Goal: Transaction & Acquisition: Obtain resource

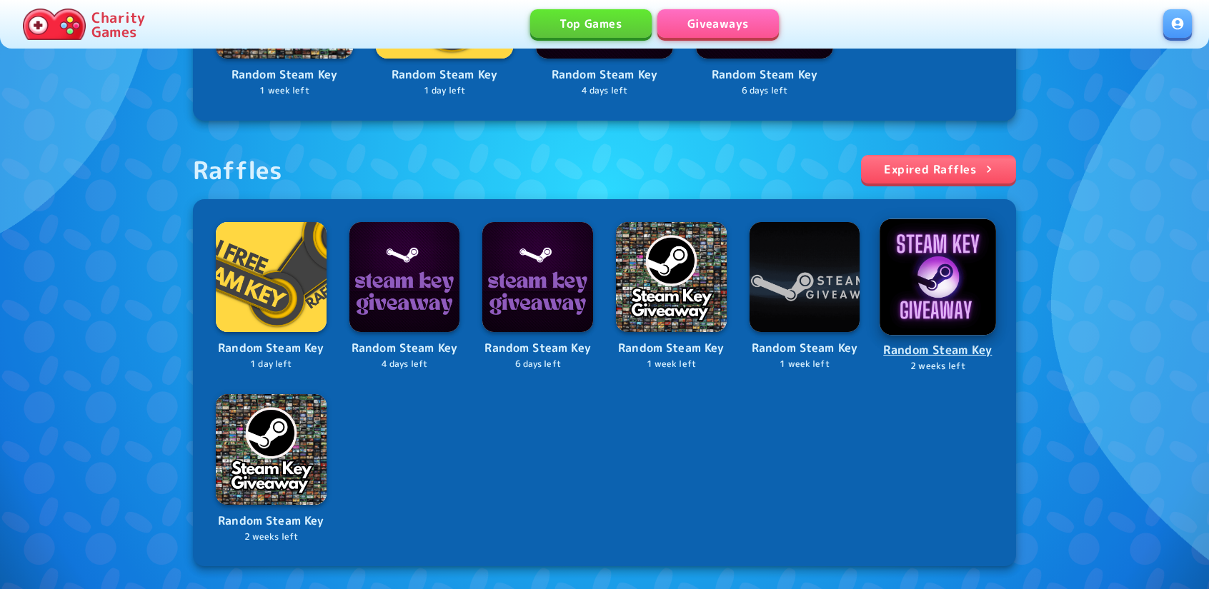
scroll to position [429, 0]
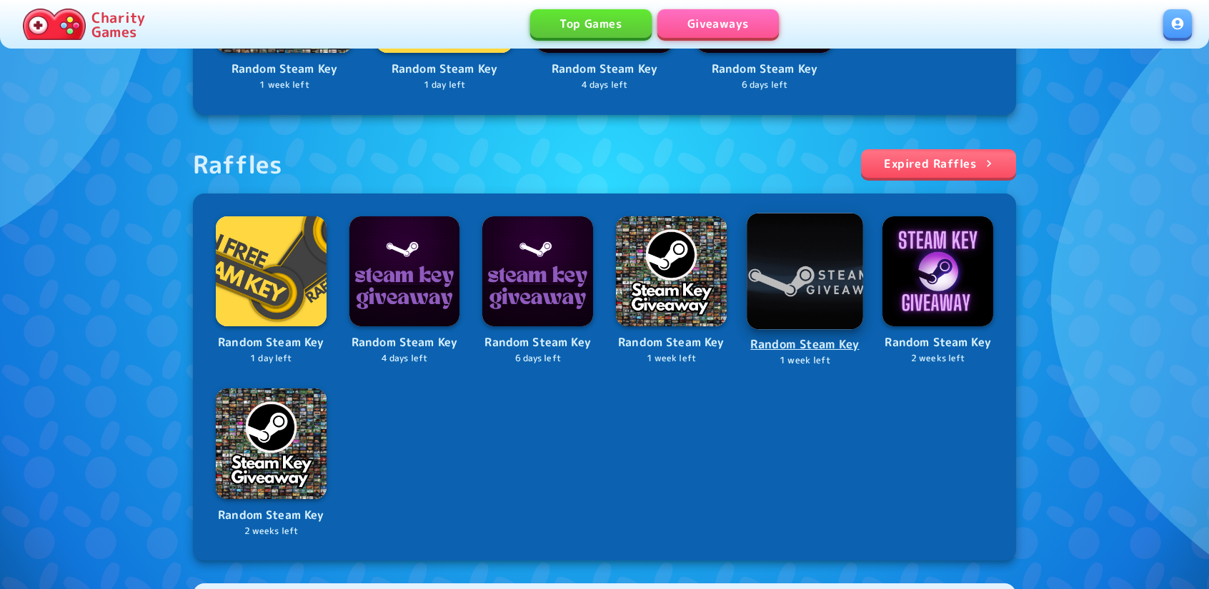
drag, startPoint x: 787, startPoint y: 250, endPoint x: 803, endPoint y: 259, distance: 18.9
click at [802, 259] on img at bounding box center [805, 271] width 116 height 116
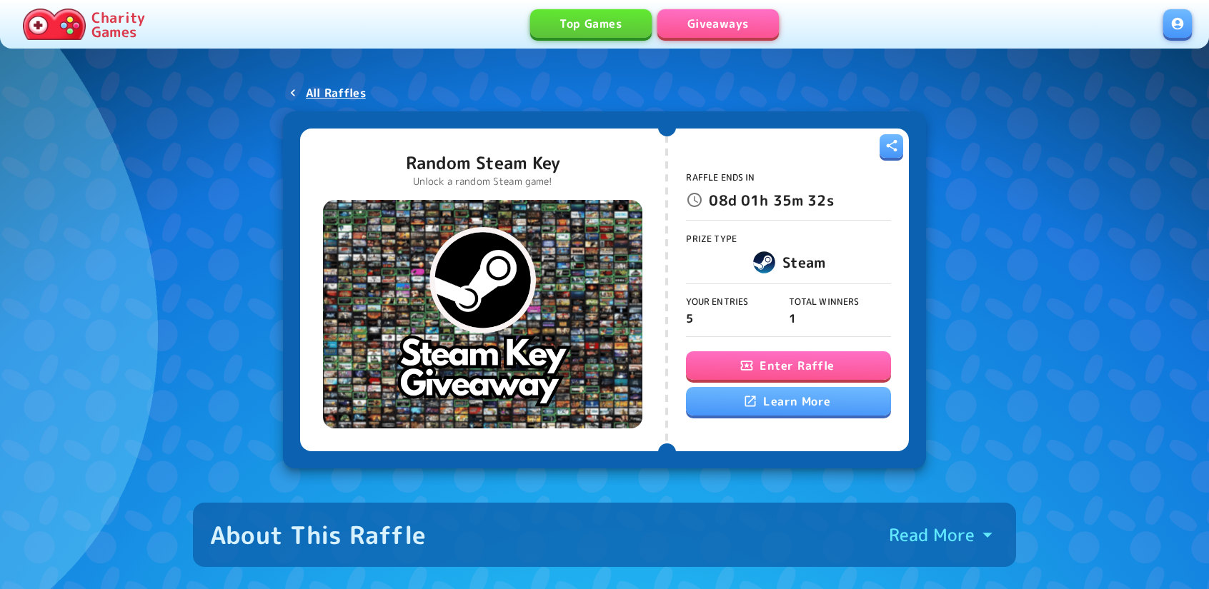
click at [812, 359] on button "Enter Raffle" at bounding box center [788, 366] width 204 height 29
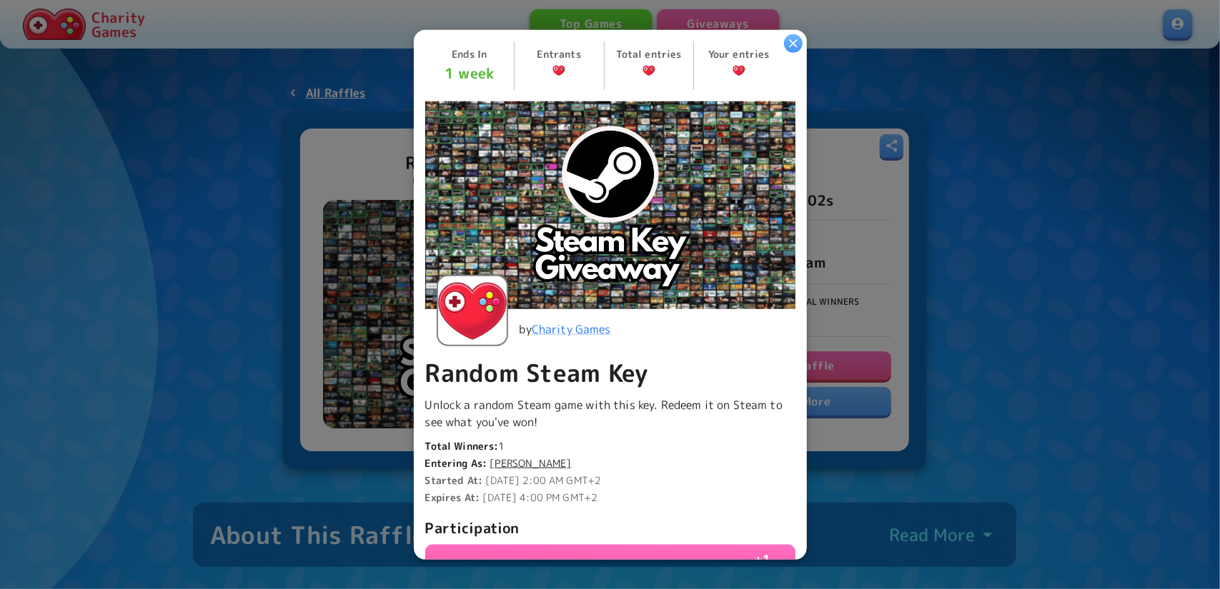
click at [847, 286] on div at bounding box center [610, 294] width 1220 height 589
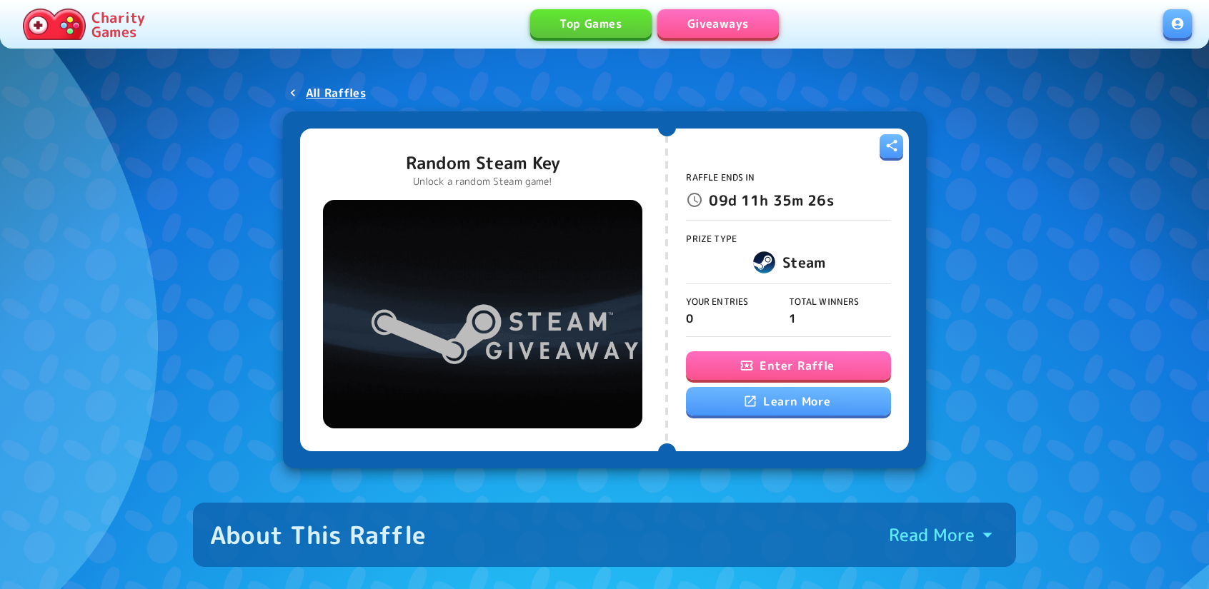
click at [782, 375] on button "Enter Raffle" at bounding box center [788, 366] width 204 height 29
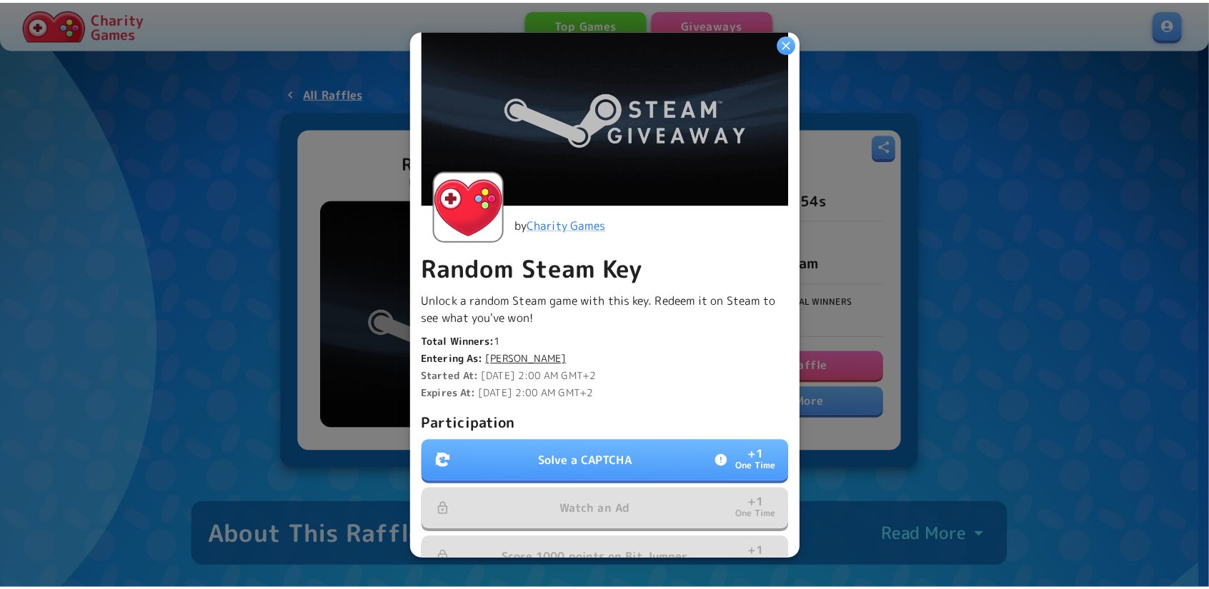
scroll to position [286, 0]
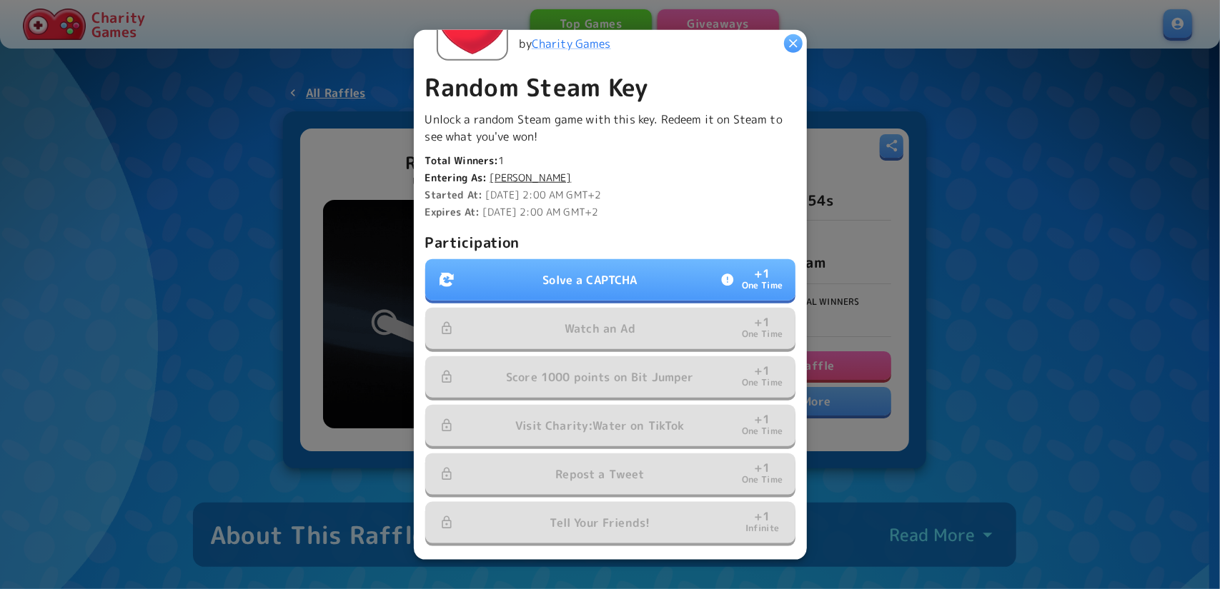
click at [567, 273] on p "Solve a CAPTCHA" at bounding box center [589, 279] width 94 height 17
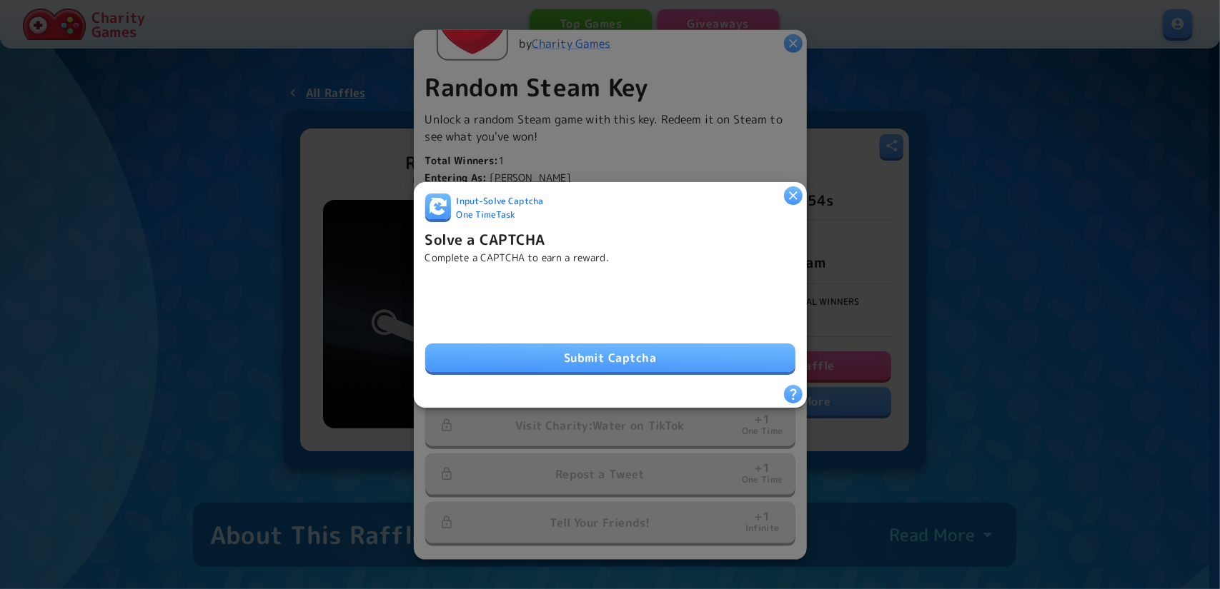
click at [506, 347] on button "Submit Captcha" at bounding box center [610, 358] width 370 height 29
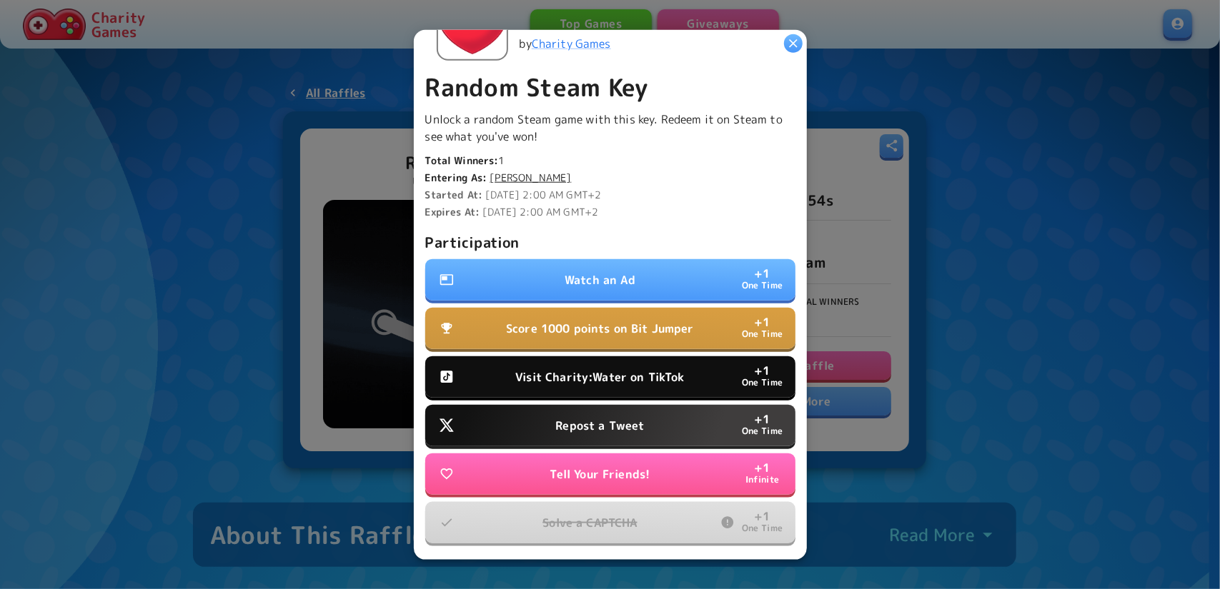
click at [602, 382] on button "Visit Charity:Water on TikTok + 1 One Time" at bounding box center [610, 377] width 370 height 41
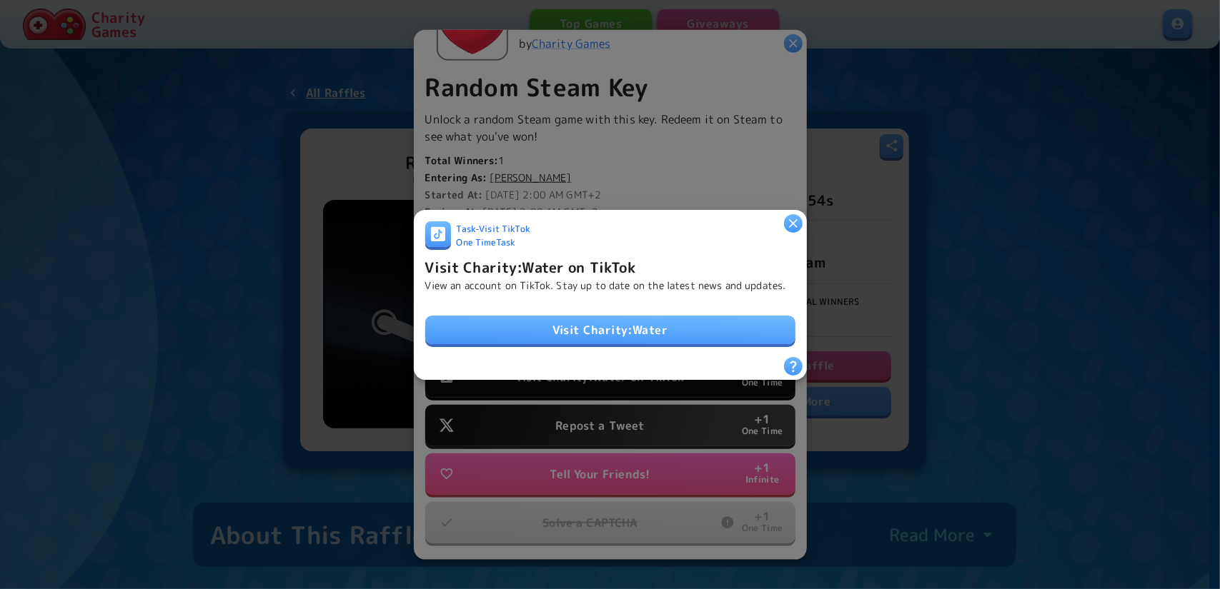
click at [591, 322] on link "Visit Charity:Water" at bounding box center [610, 330] width 370 height 29
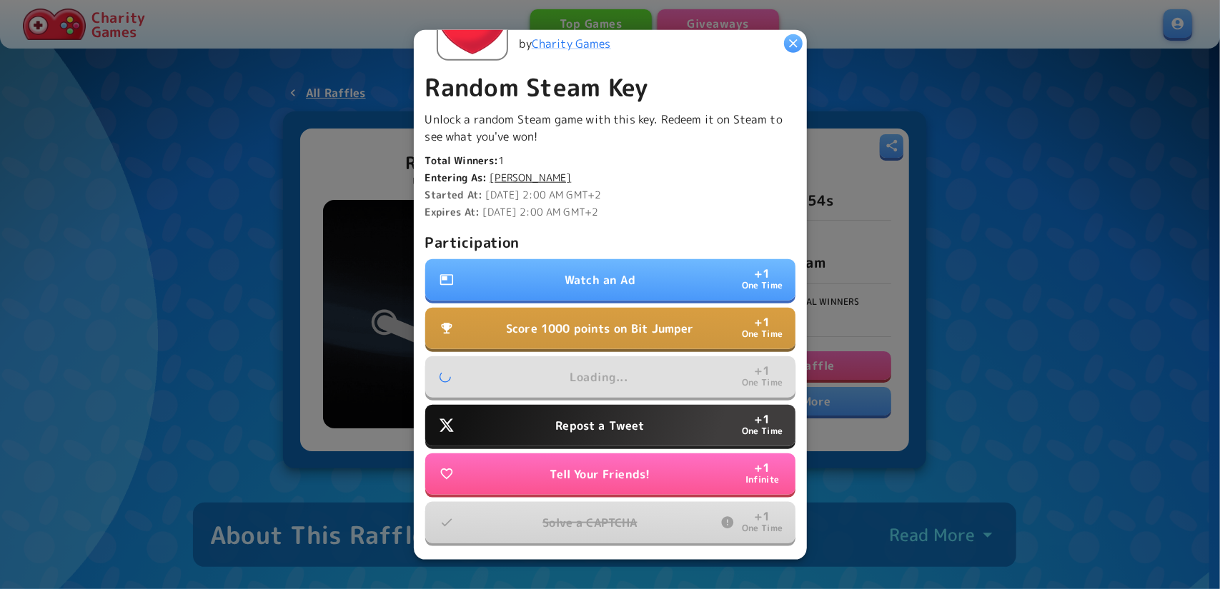
click at [592, 407] on button "Repost a Tweet + 1 One Time" at bounding box center [610, 425] width 370 height 41
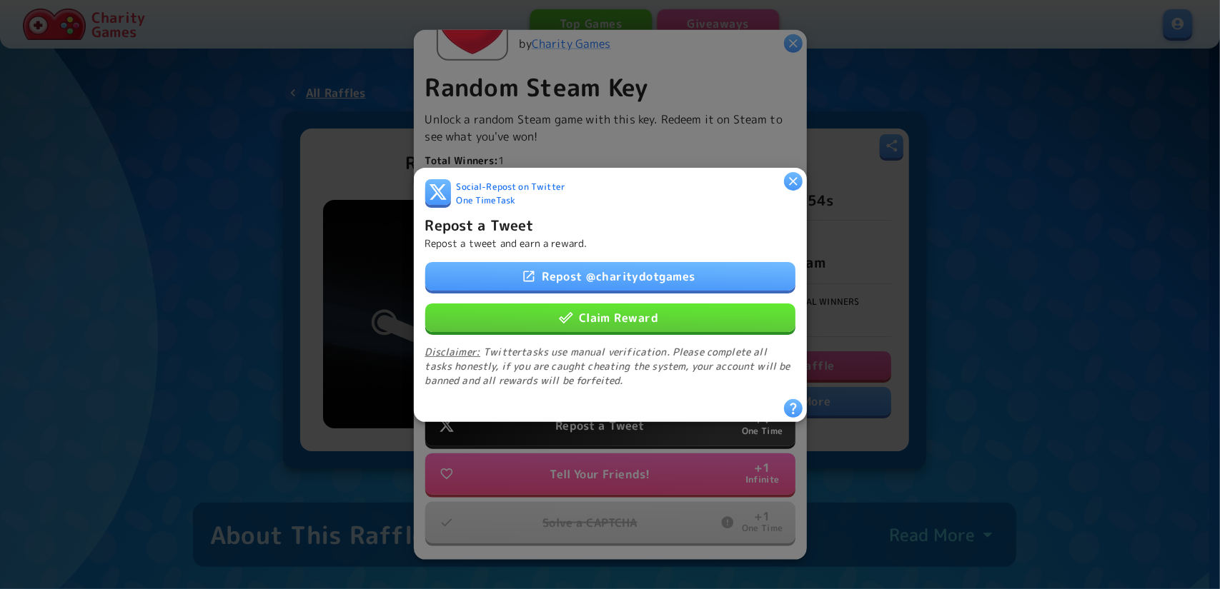
click at [597, 321] on button "Claim Reward" at bounding box center [610, 317] width 370 height 29
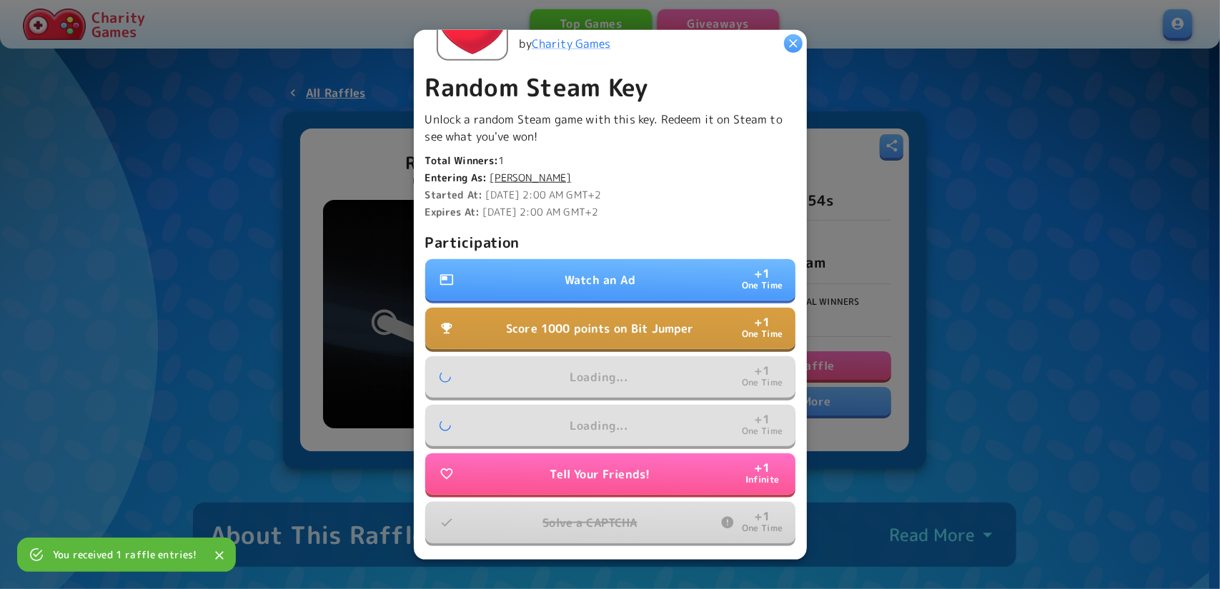
click at [582, 271] on p "Watch an Ad" at bounding box center [599, 279] width 71 height 17
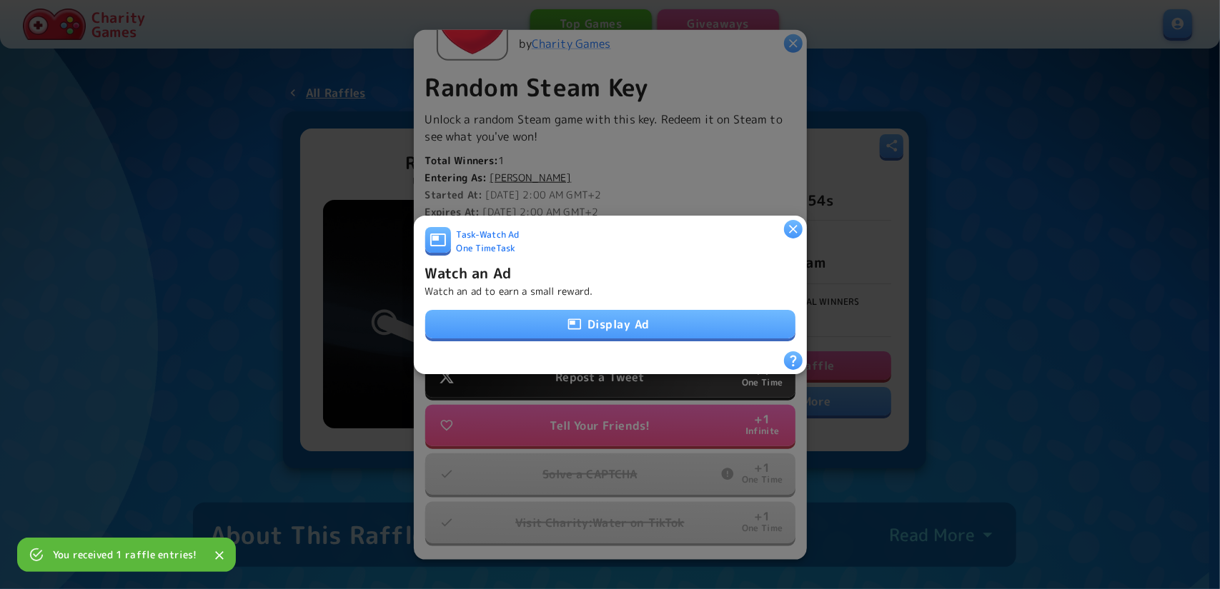
click at [622, 322] on button "Display Ad" at bounding box center [610, 324] width 370 height 29
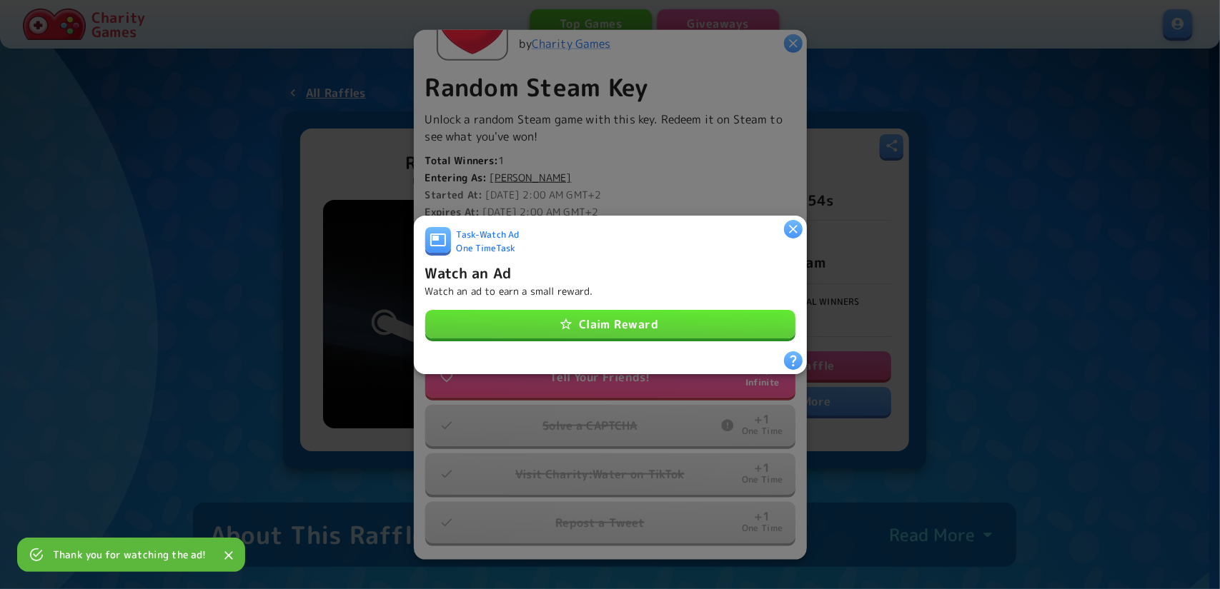
click at [634, 315] on button "Claim Reward" at bounding box center [610, 324] width 370 height 29
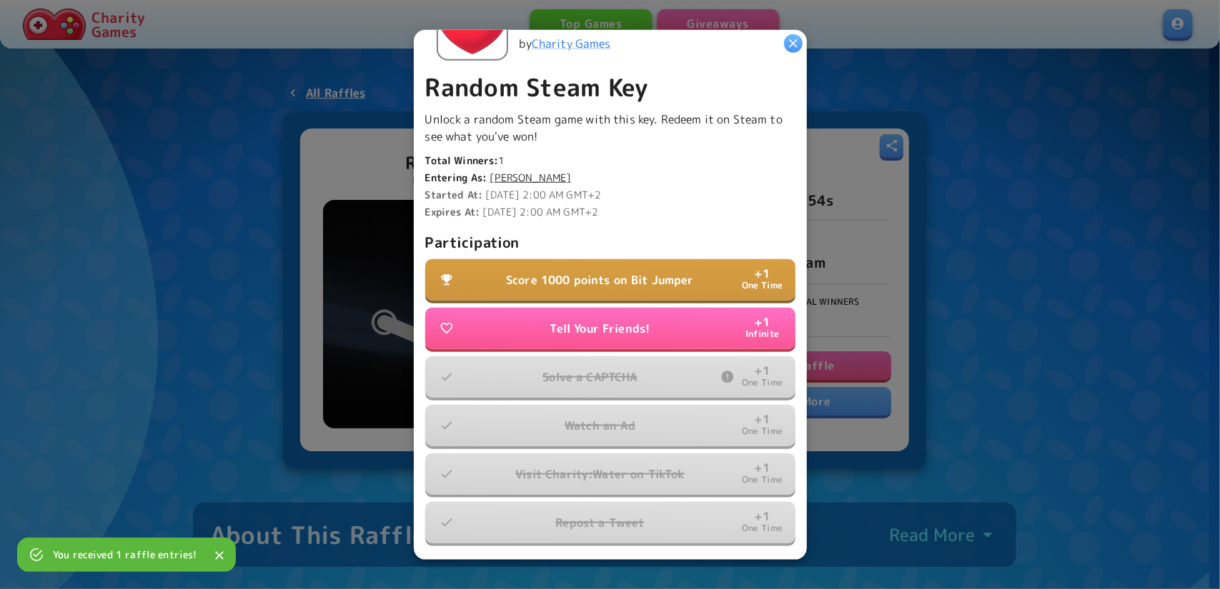
click at [614, 272] on p "Score 1000 points on Bit Jumper" at bounding box center [600, 279] width 188 height 17
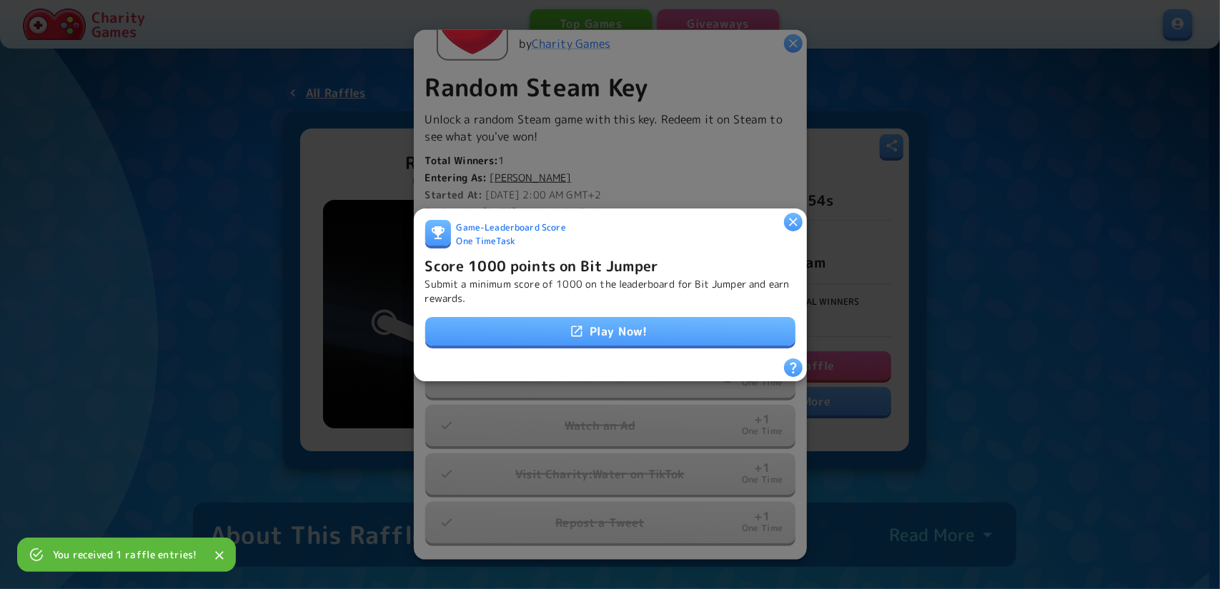
click at [621, 333] on link "Play Now!" at bounding box center [610, 331] width 370 height 29
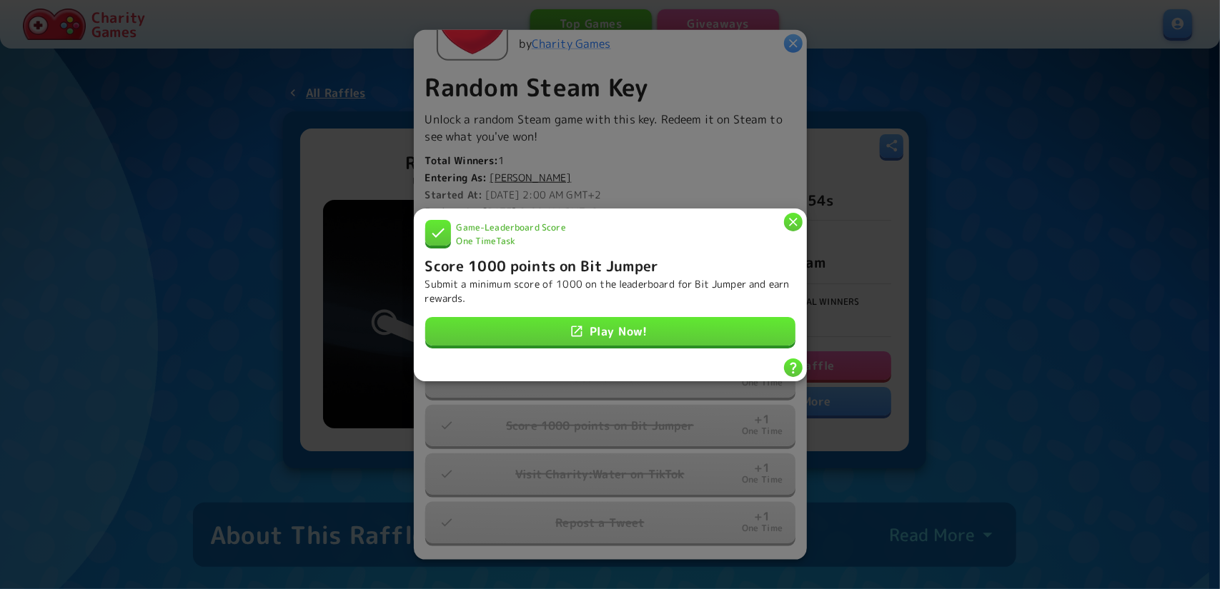
click at [789, 221] on icon "button" at bounding box center [793, 221] width 14 height 14
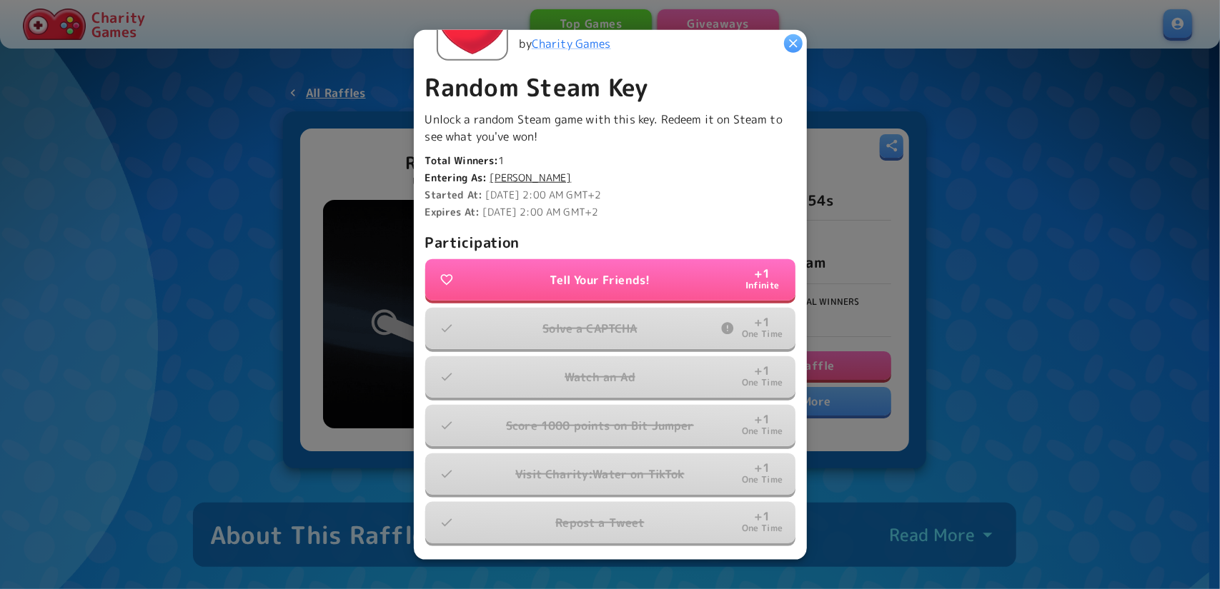
click at [247, 60] on div at bounding box center [610, 294] width 1220 height 589
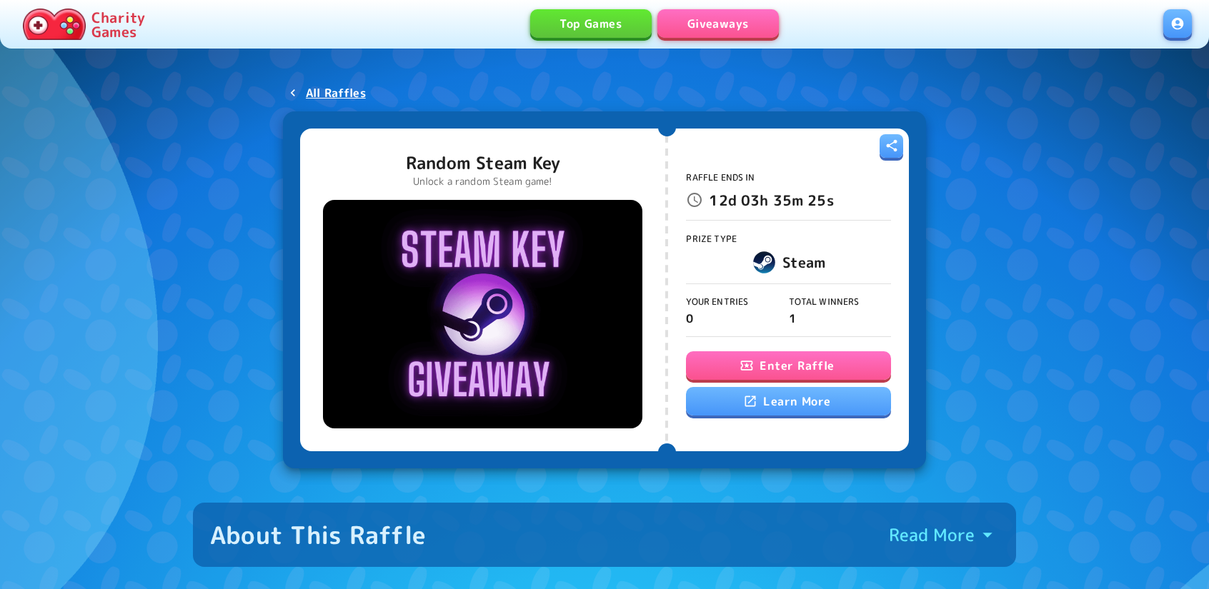
click at [747, 371] on icon "button" at bounding box center [746, 366] width 14 height 14
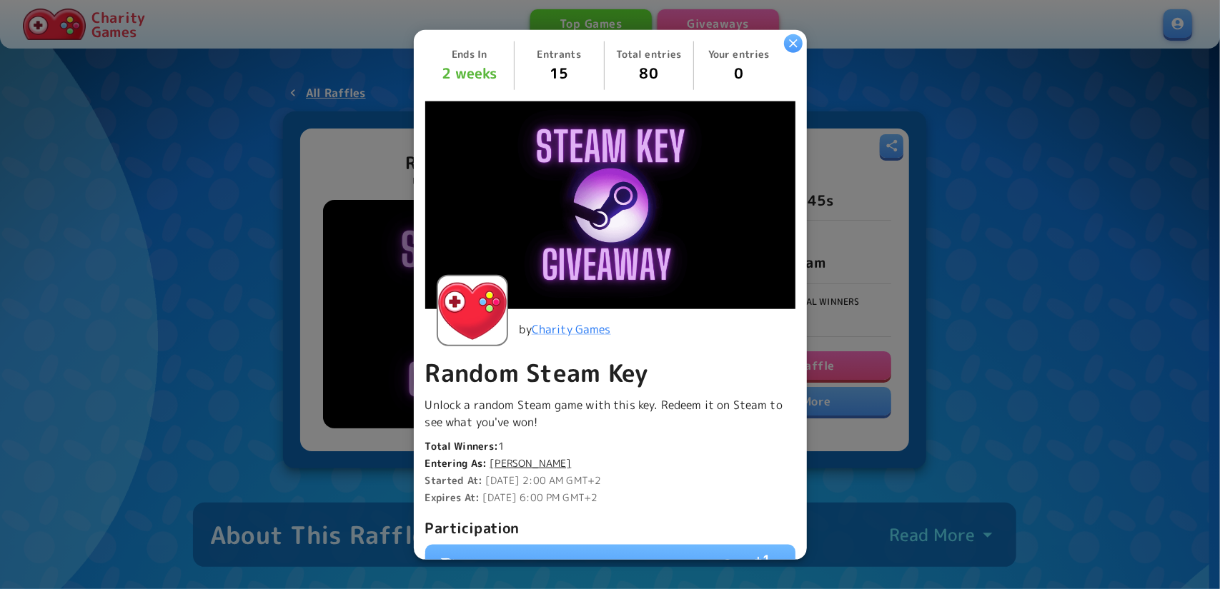
scroll to position [214, 0]
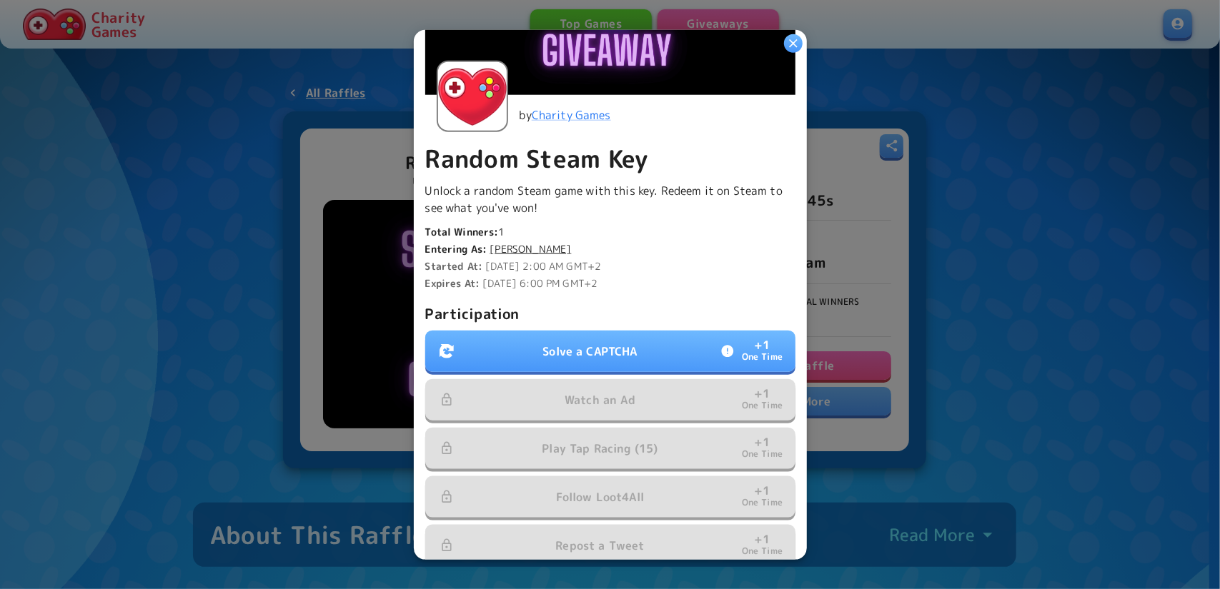
click at [608, 349] on p "Solve a CAPTCHA" at bounding box center [589, 351] width 94 height 17
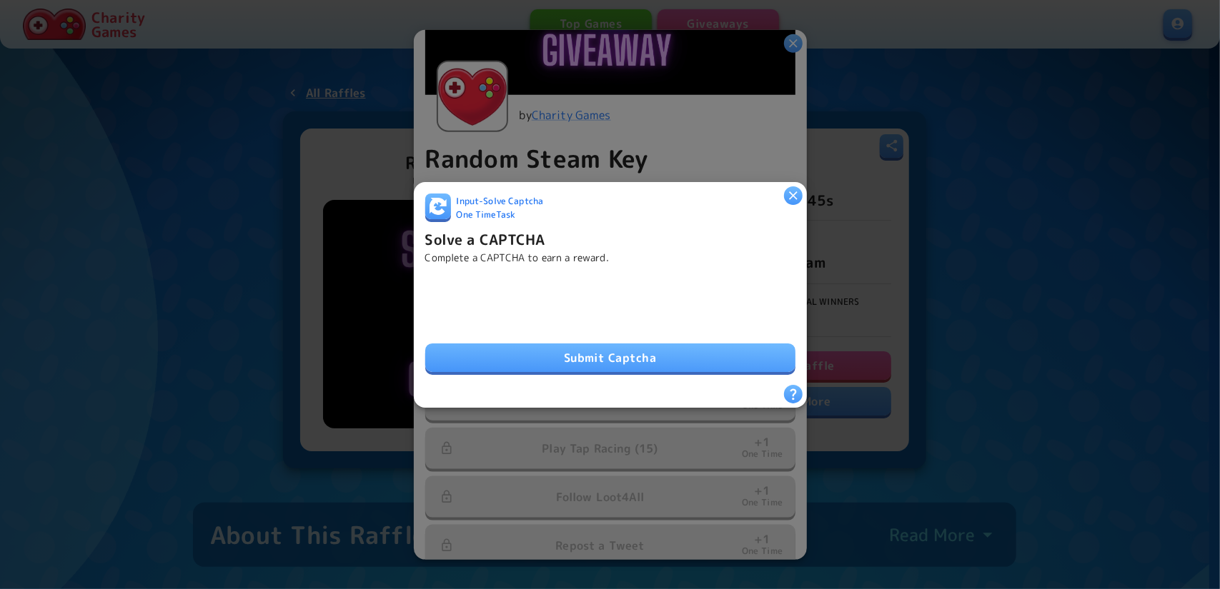
click at [584, 347] on button "Submit Captcha" at bounding box center [610, 358] width 370 height 29
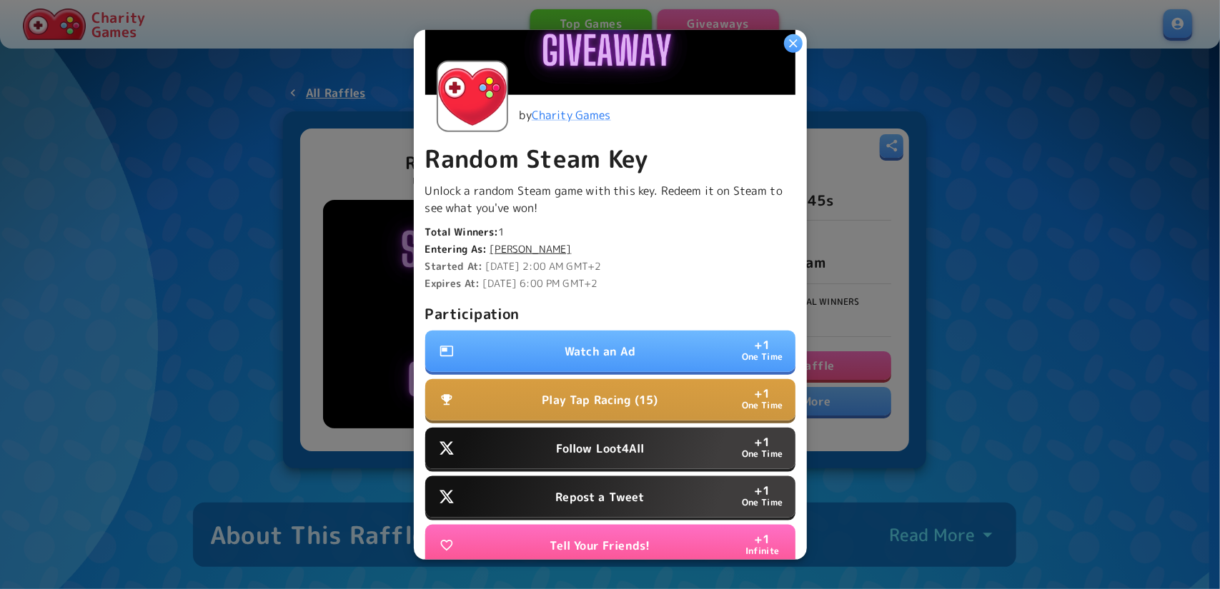
click at [650, 444] on button "Follow Loot4All + 1 One Time" at bounding box center [610, 448] width 370 height 41
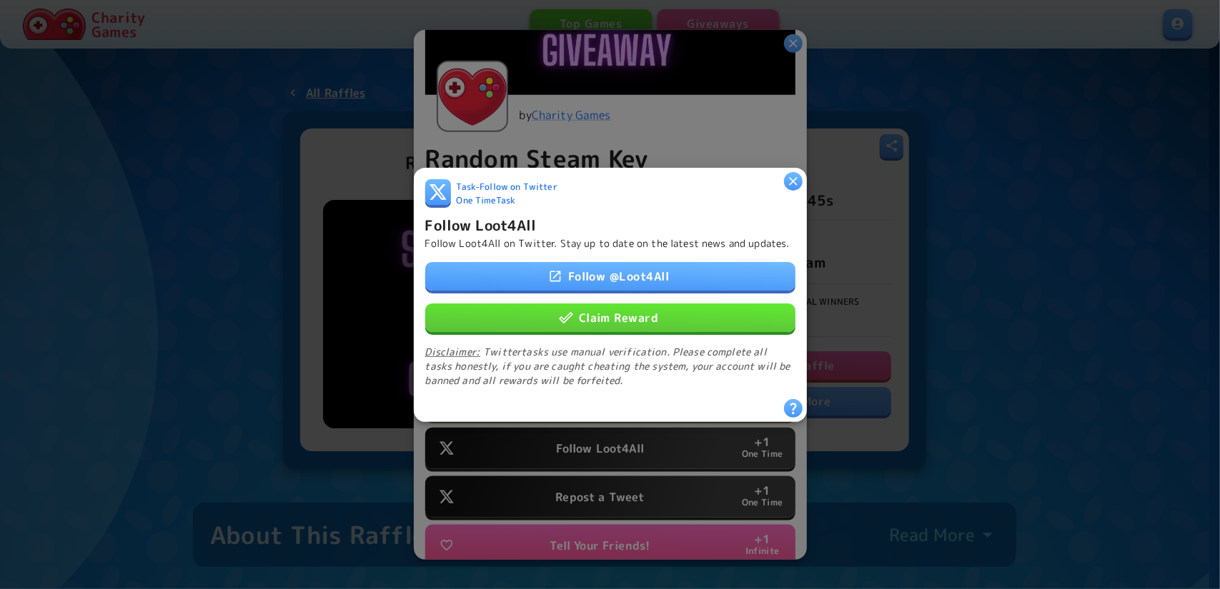
click at [599, 334] on div "Follow @ Loot4All Claim Reward Disclaimer: Twitter tasks use manual verificatio…" at bounding box center [610, 324] width 370 height 126
click at [597, 324] on button "Claim Reward" at bounding box center [610, 317] width 370 height 29
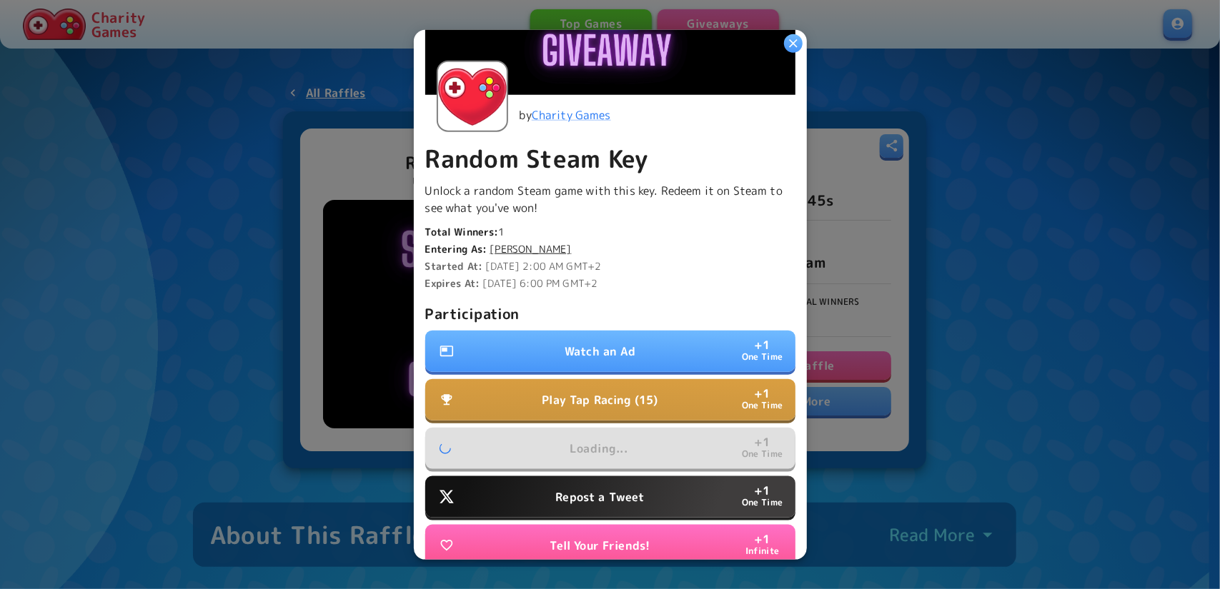
click at [615, 497] on p "Repost a Tweet" at bounding box center [599, 497] width 89 height 17
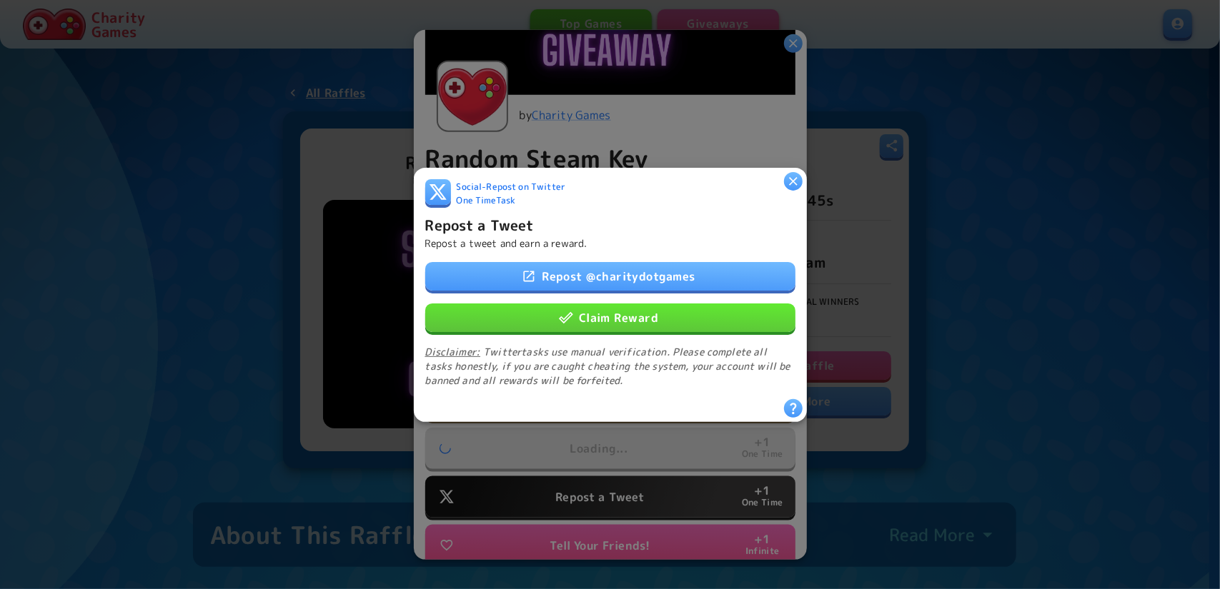
click at [612, 324] on button "Claim Reward" at bounding box center [610, 317] width 370 height 29
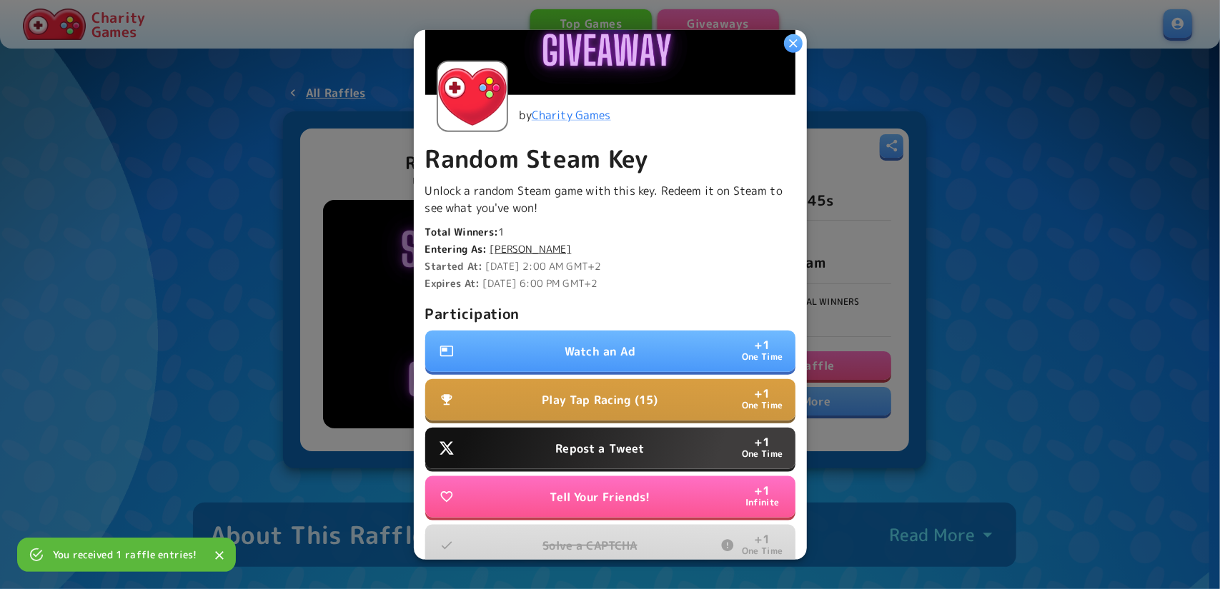
click at [620, 355] on button "Watch an Ad + 1 One Time" at bounding box center [610, 351] width 370 height 41
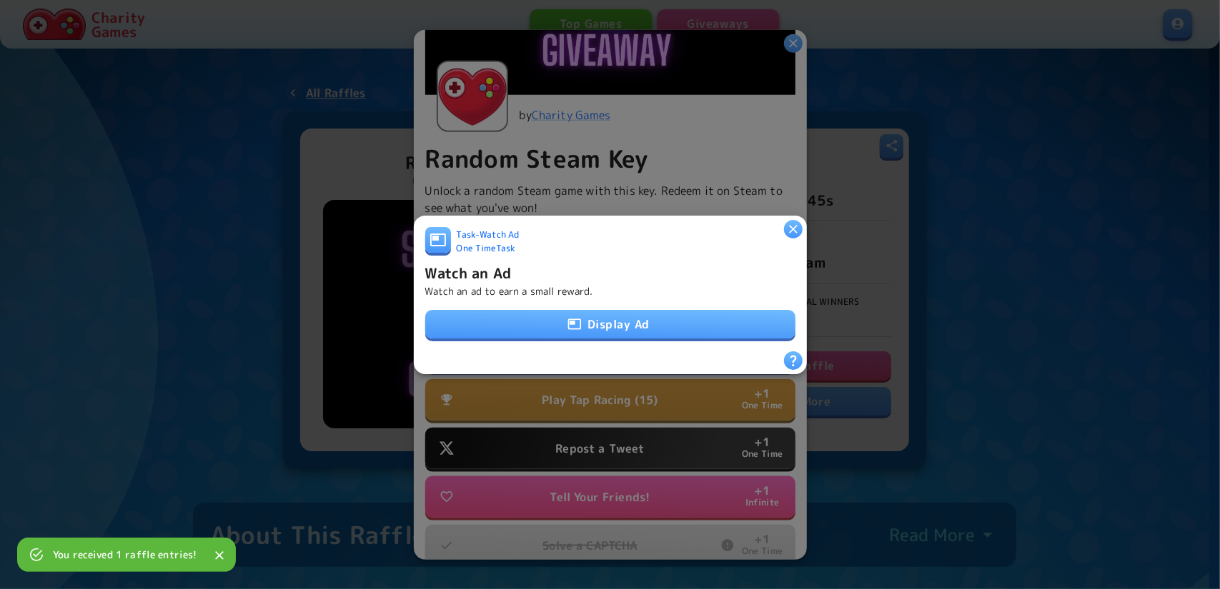
click at [596, 319] on button "Display Ad" at bounding box center [610, 324] width 370 height 29
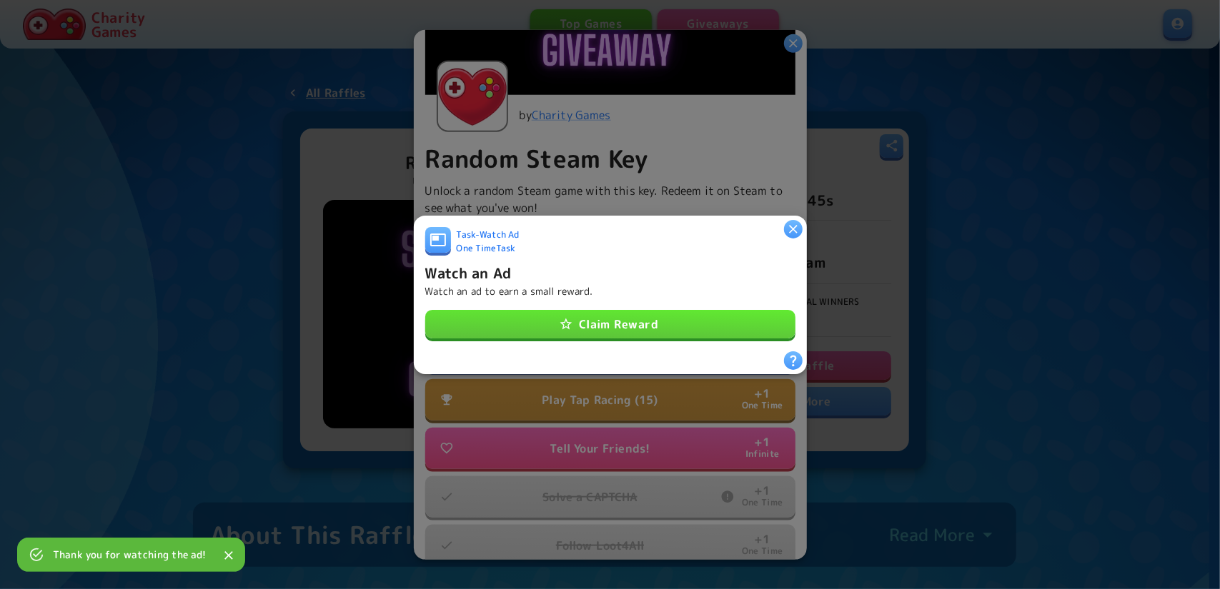
click at [646, 310] on button "Claim Reward" at bounding box center [610, 324] width 370 height 29
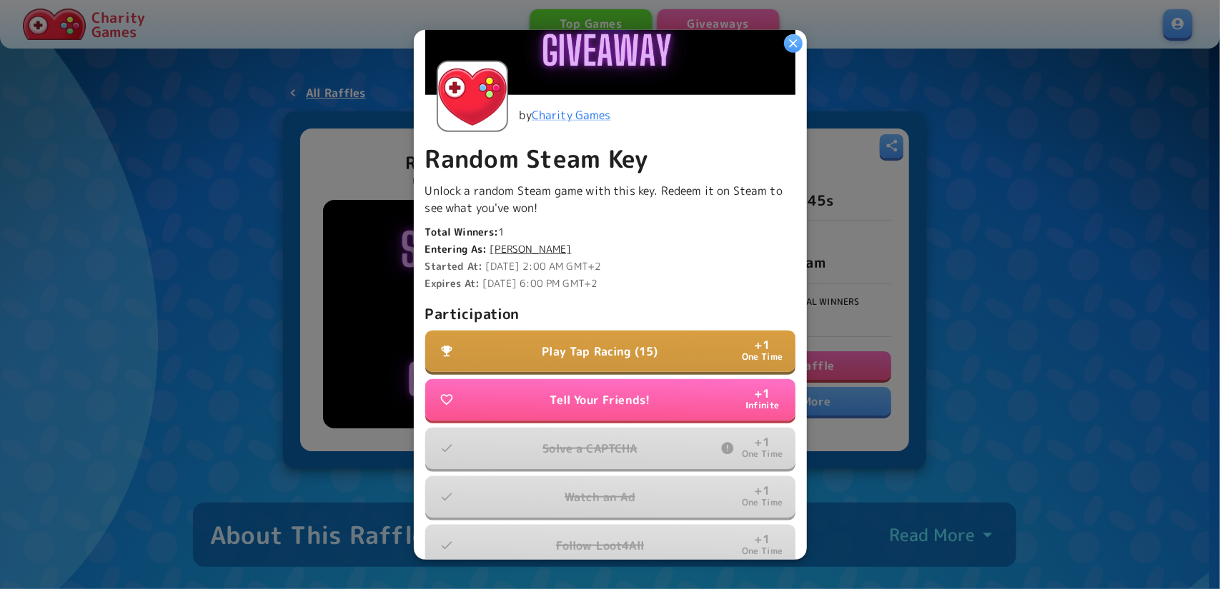
click at [559, 355] on button "Play Tap Racing (15) + 1 One Time" at bounding box center [610, 351] width 370 height 41
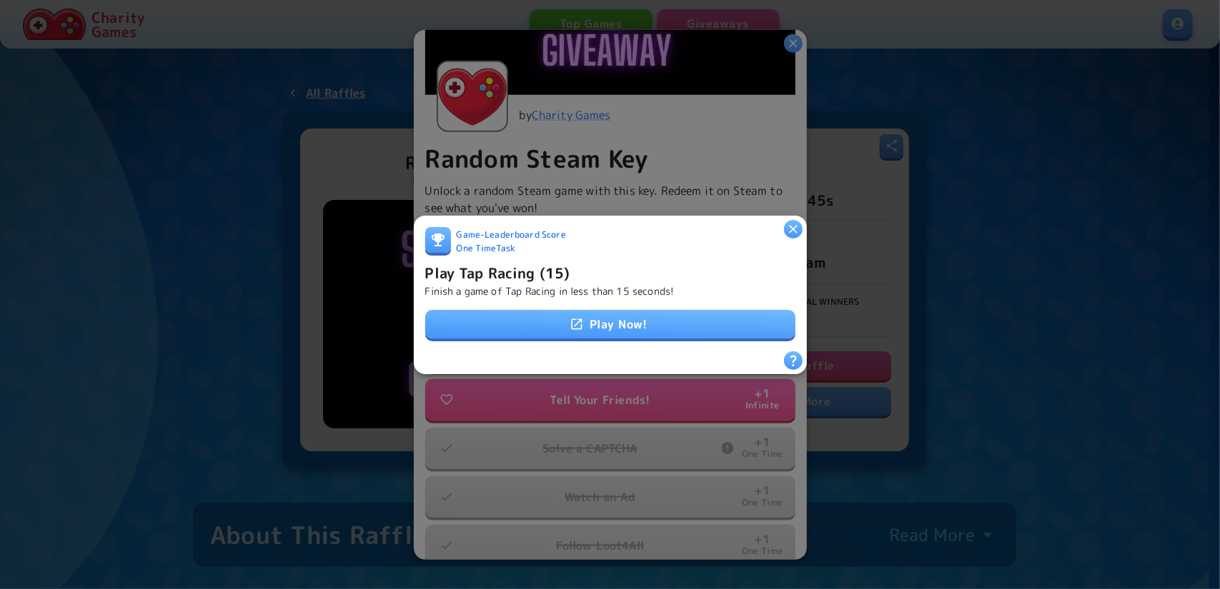
click at [584, 318] on link "Play Now!" at bounding box center [610, 324] width 370 height 29
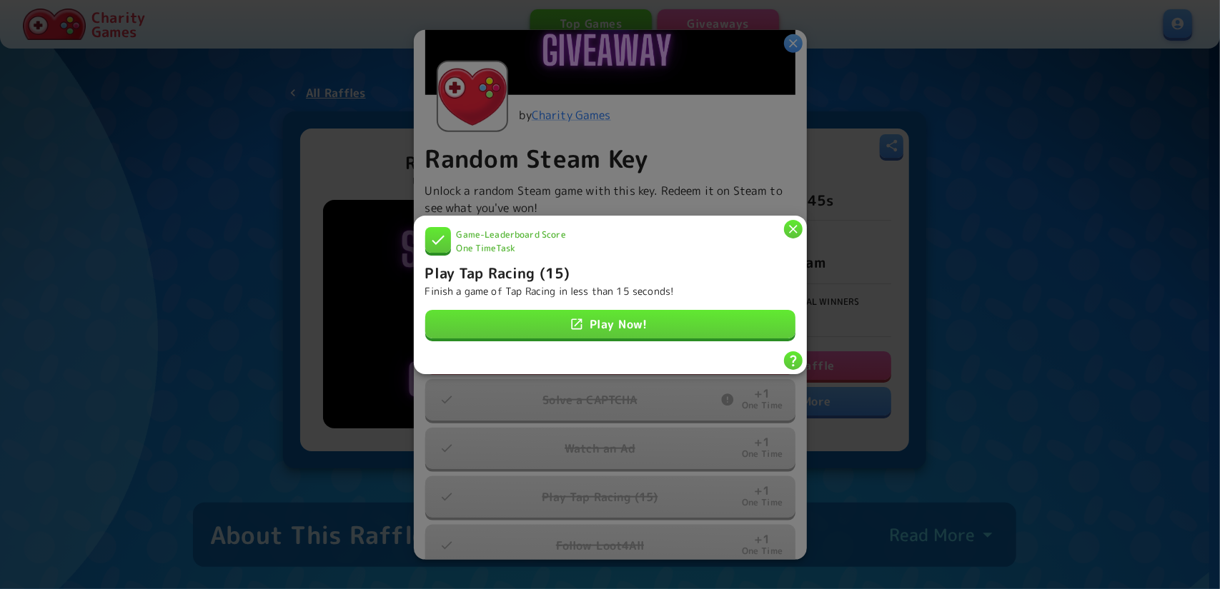
click at [617, 330] on link "Play Now!" at bounding box center [610, 324] width 370 height 29
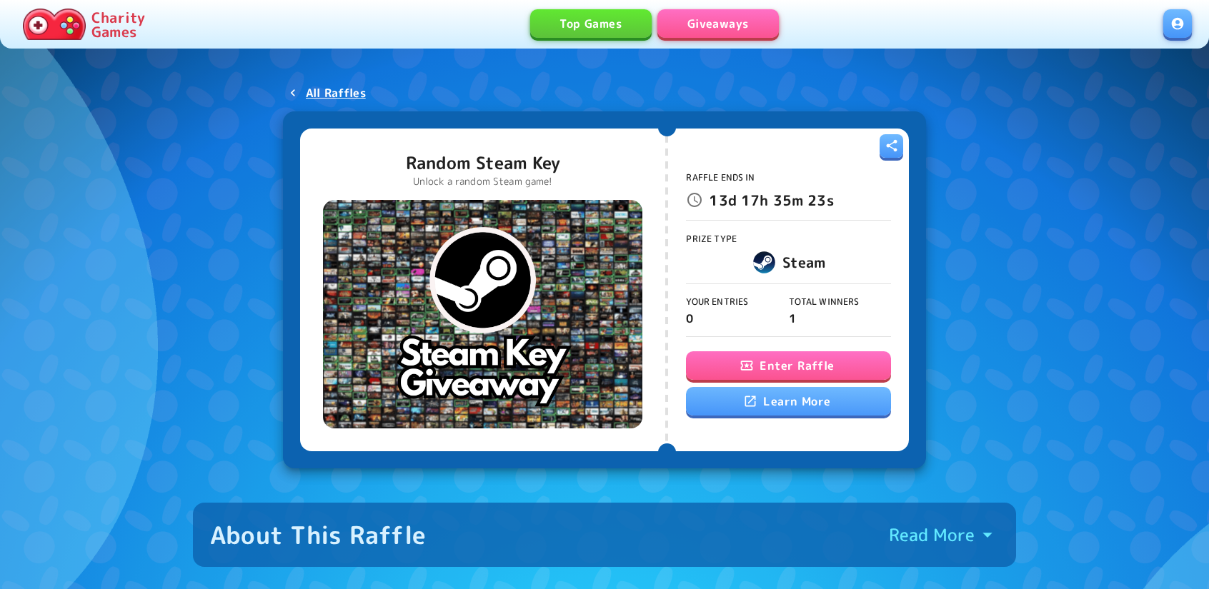
click at [746, 355] on button "Enter Raffle" at bounding box center [788, 366] width 204 height 29
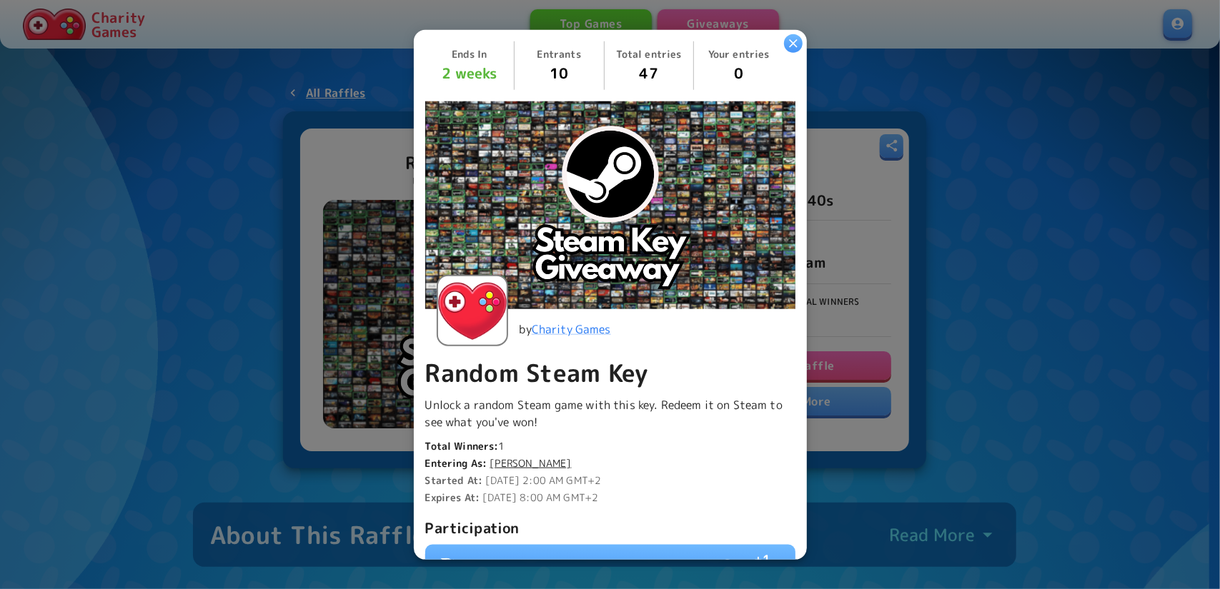
scroll to position [286, 0]
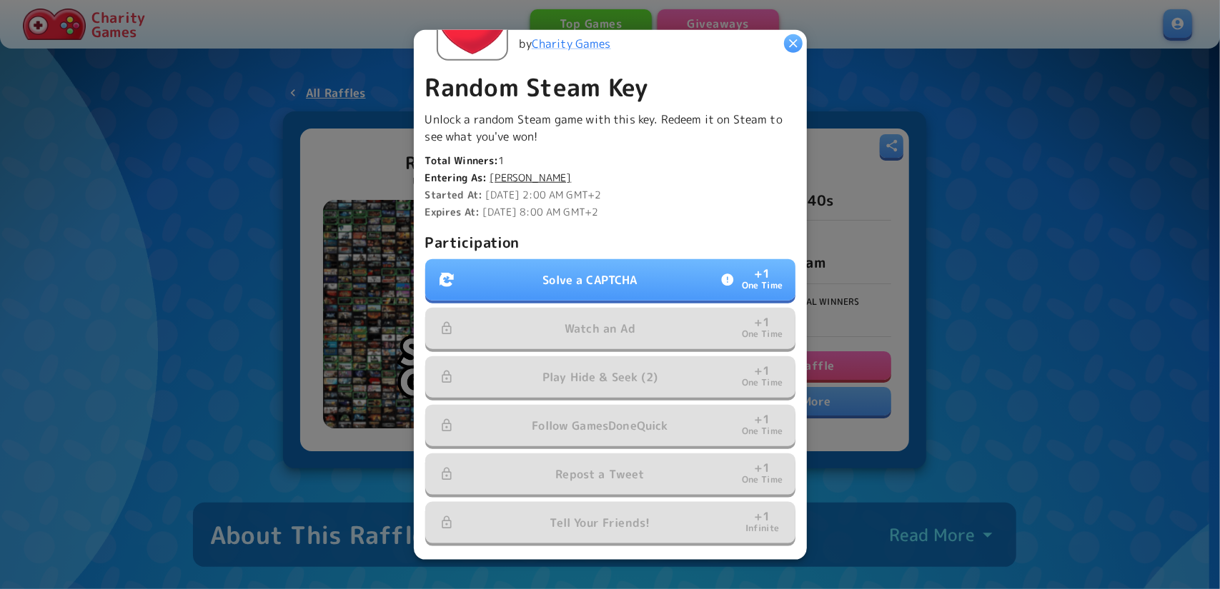
click at [603, 276] on p "Solve a CAPTCHA" at bounding box center [589, 279] width 94 height 17
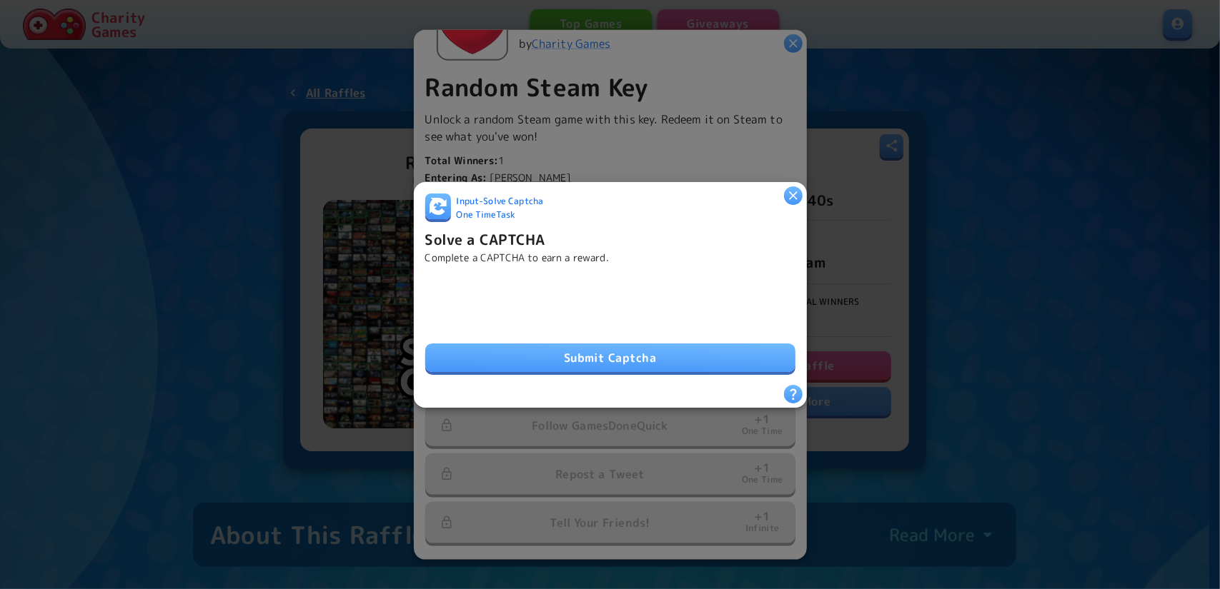
click at [587, 354] on button "Submit Captcha" at bounding box center [610, 358] width 370 height 29
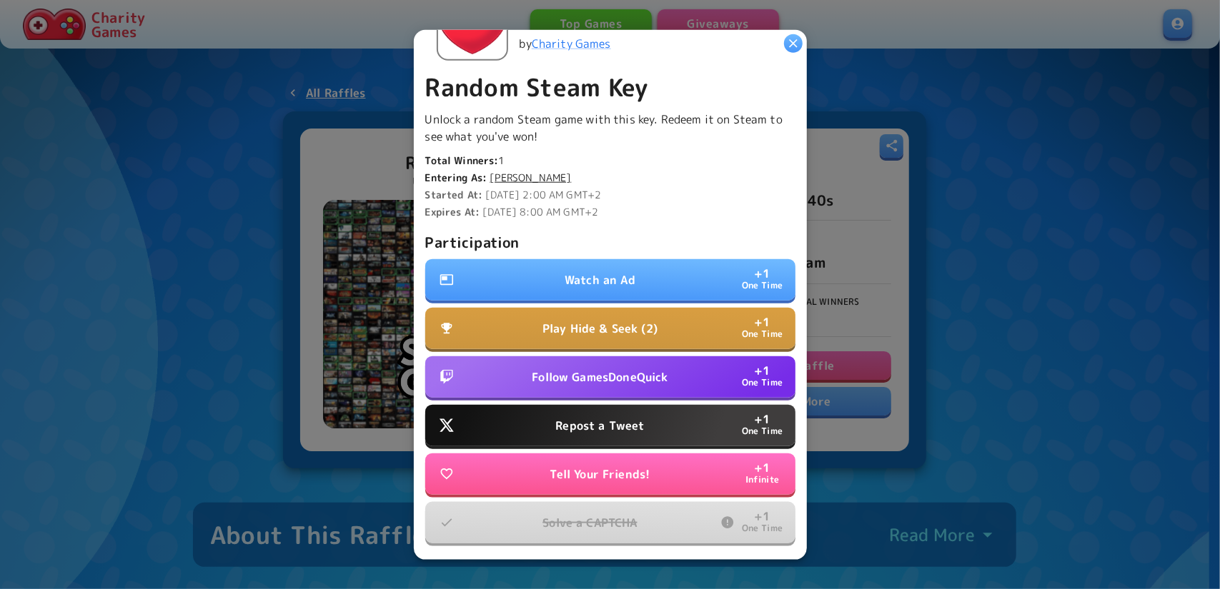
click at [614, 369] on p "Follow GamesDoneQuick" at bounding box center [600, 377] width 136 height 17
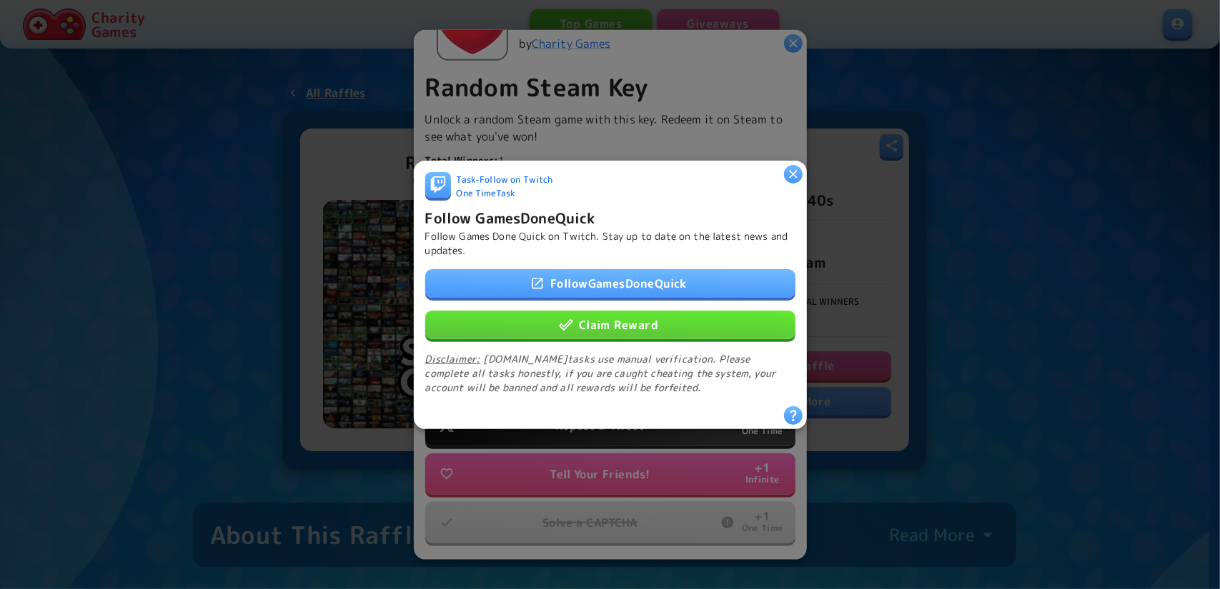
click at [584, 320] on button "Claim Reward" at bounding box center [610, 324] width 370 height 29
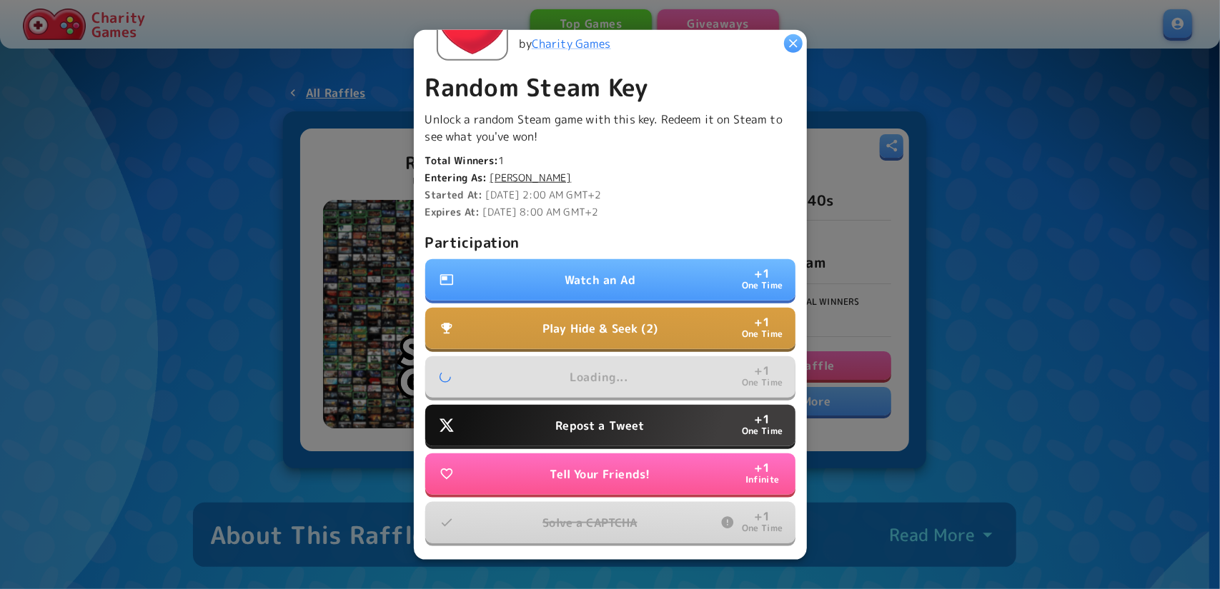
click at [592, 409] on button "Repost a Tweet + 1 One Time" at bounding box center [610, 425] width 370 height 41
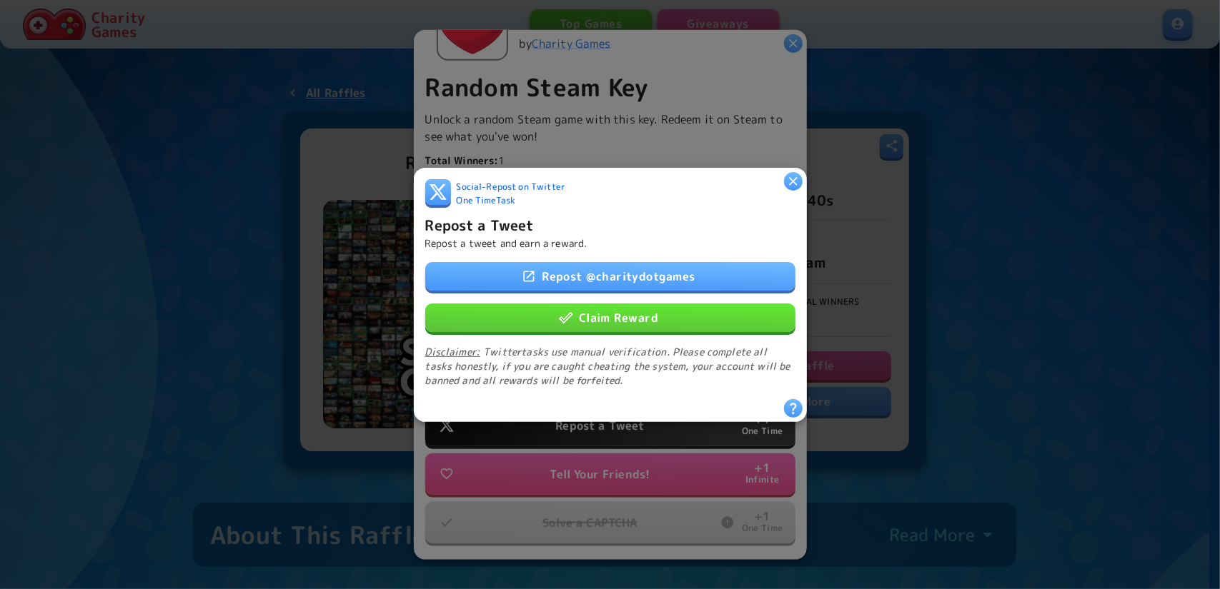
click at [594, 317] on button "Claim Reward" at bounding box center [610, 317] width 370 height 29
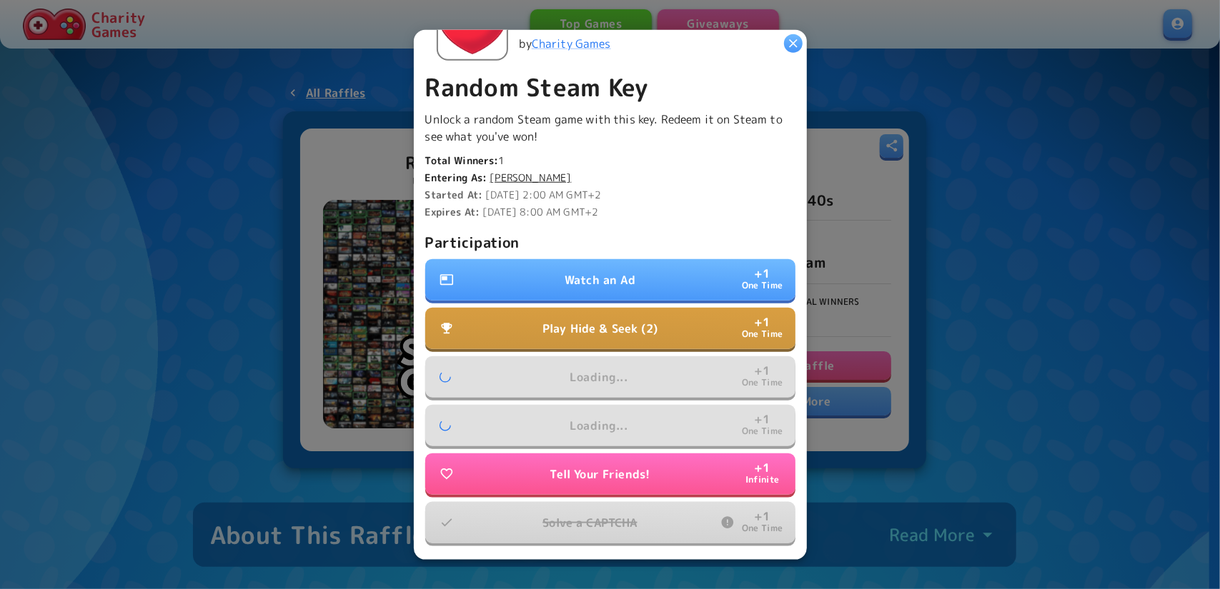
click at [593, 274] on p "Watch an Ad" at bounding box center [599, 279] width 71 height 17
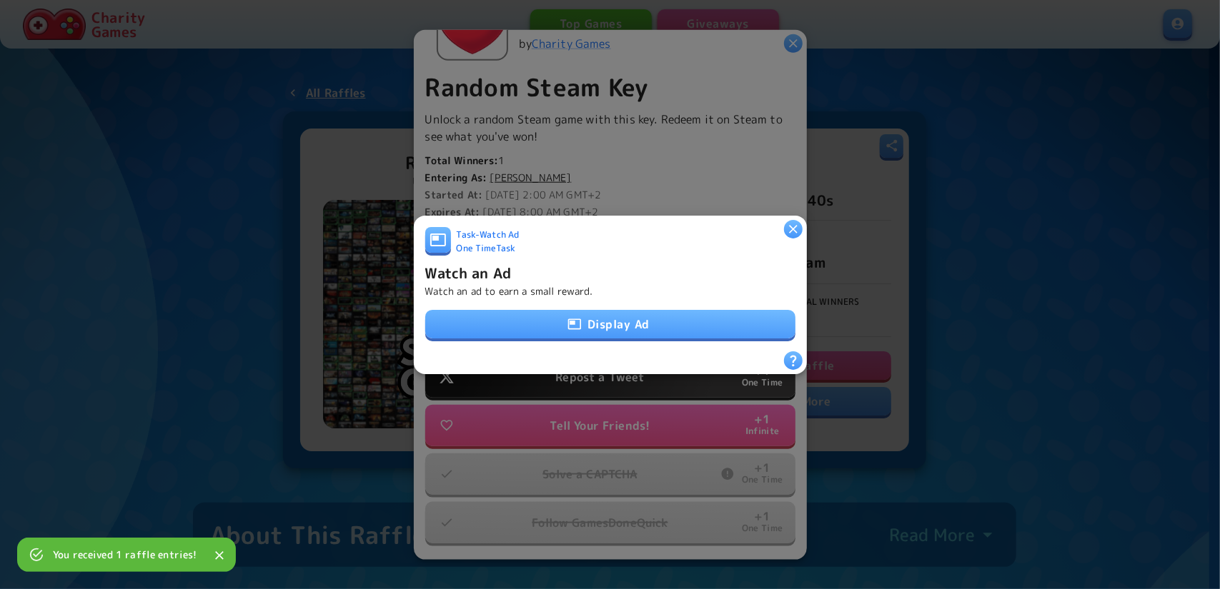
click at [589, 327] on button "Display Ad" at bounding box center [610, 324] width 370 height 29
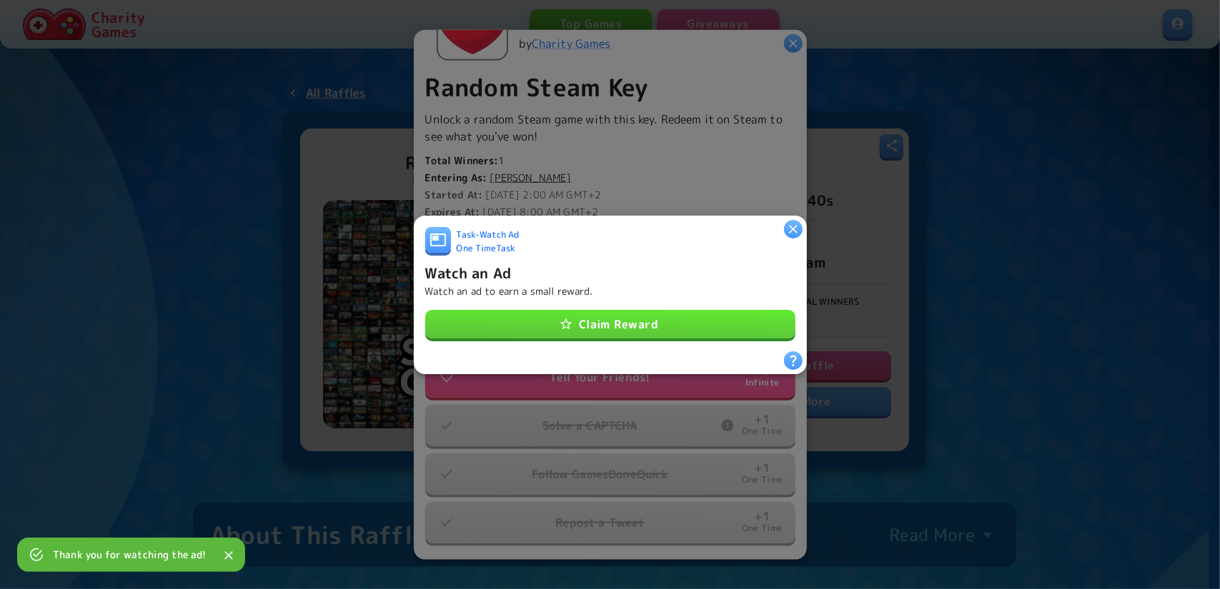
click at [682, 310] on button "Claim Reward" at bounding box center [610, 324] width 370 height 29
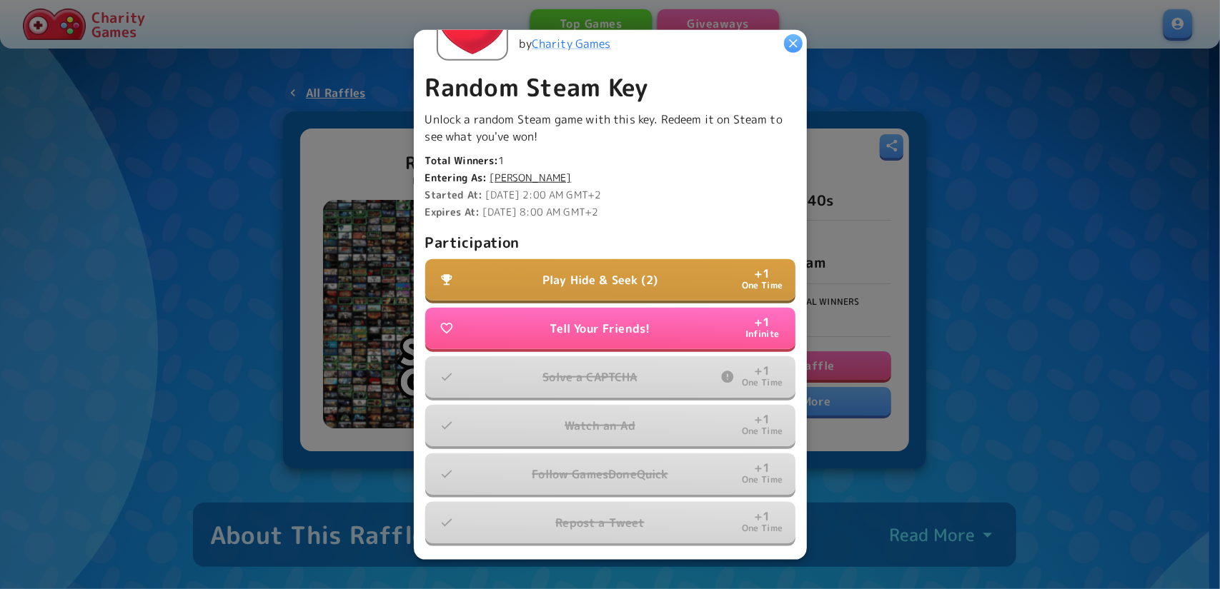
click at [613, 271] on p "Play Hide & Seek (2)" at bounding box center [599, 279] width 115 height 17
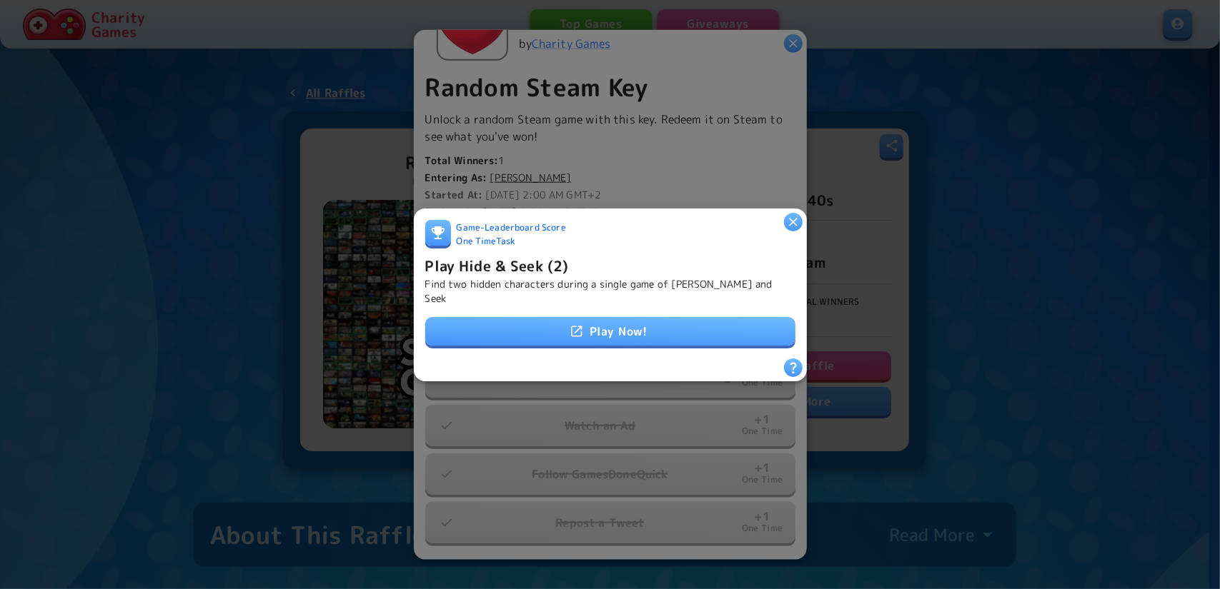
click at [625, 324] on link "Play Now!" at bounding box center [610, 331] width 370 height 29
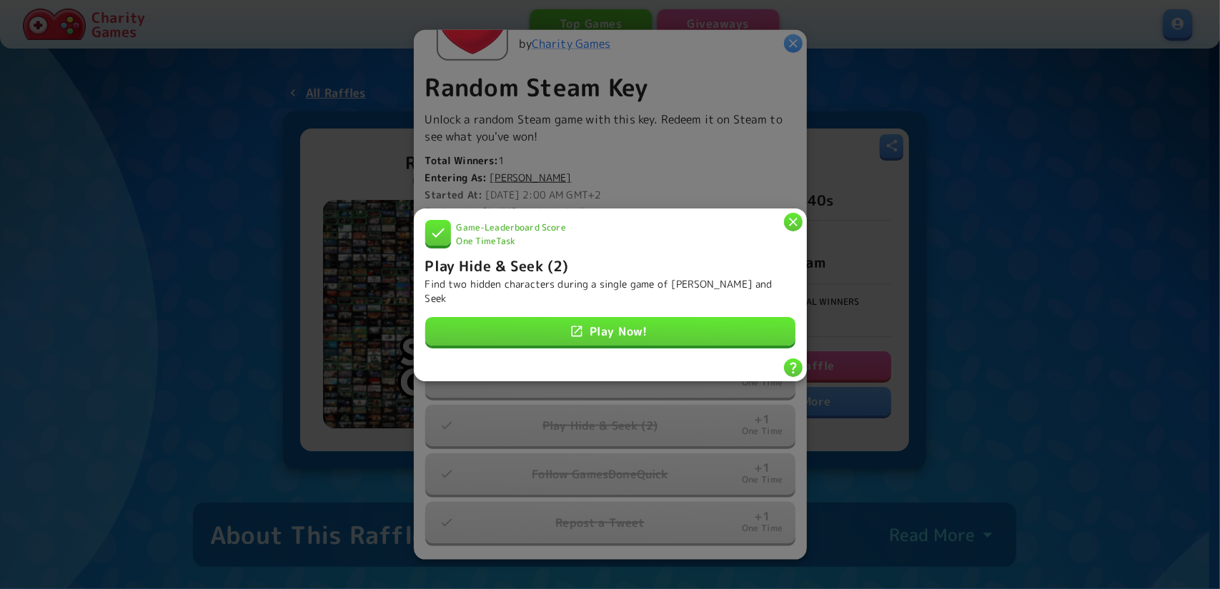
click at [742, 178] on div at bounding box center [610, 294] width 1220 height 589
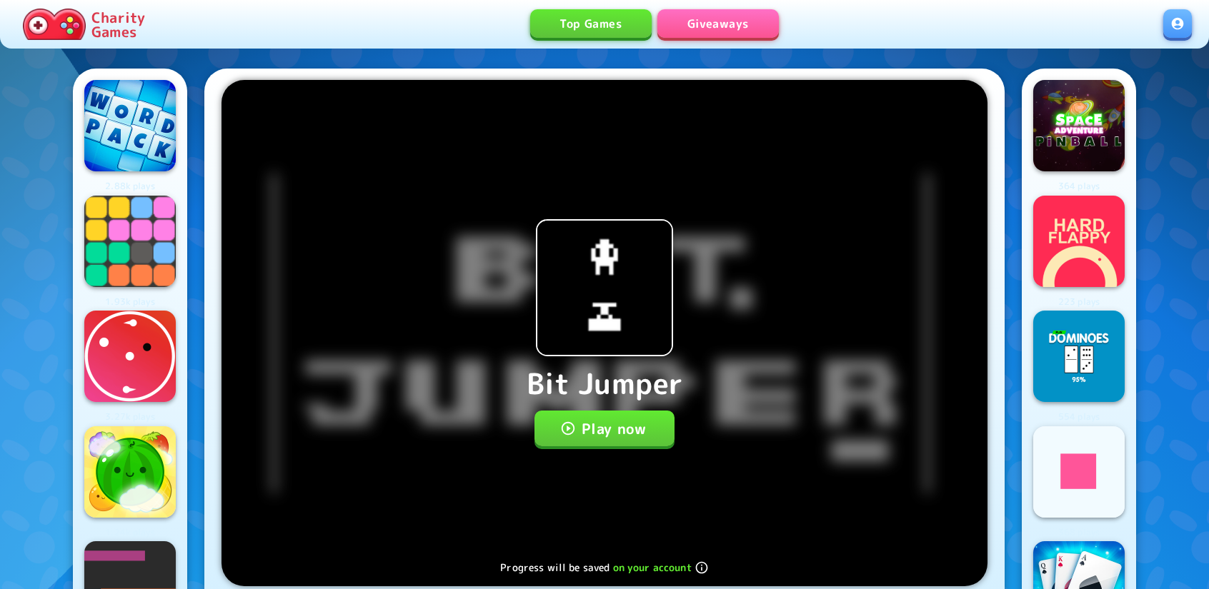
click at [627, 419] on button "Play now" at bounding box center [604, 429] width 141 height 36
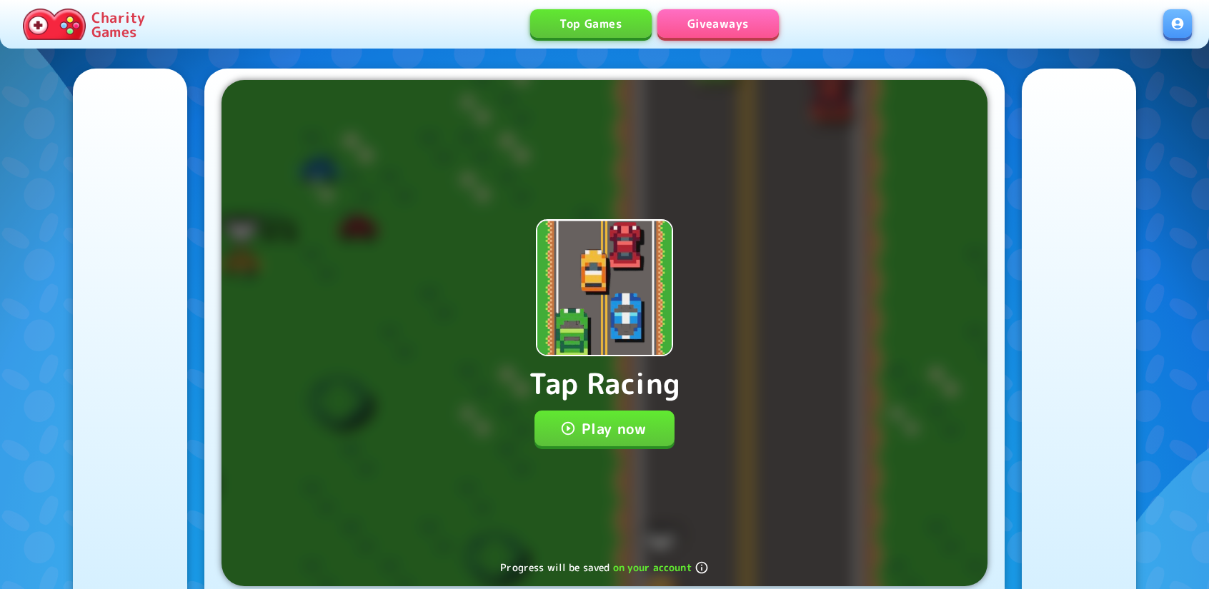
click at [609, 403] on p "Tap Racing" at bounding box center [605, 383] width 152 height 43
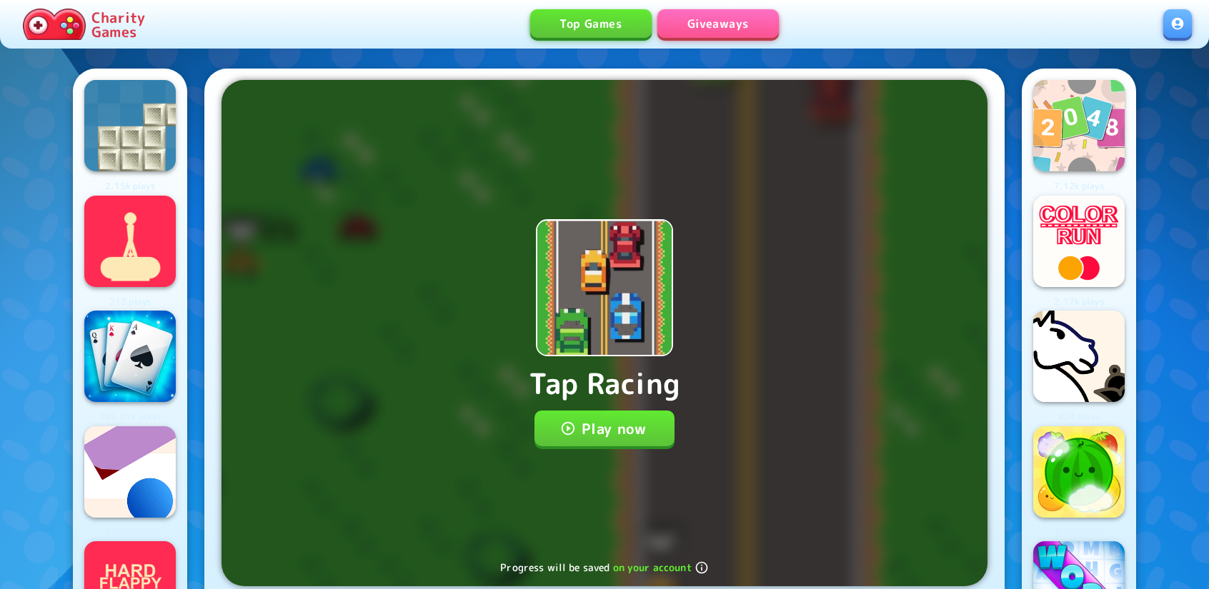
click at [617, 418] on button "Play now" at bounding box center [604, 429] width 141 height 36
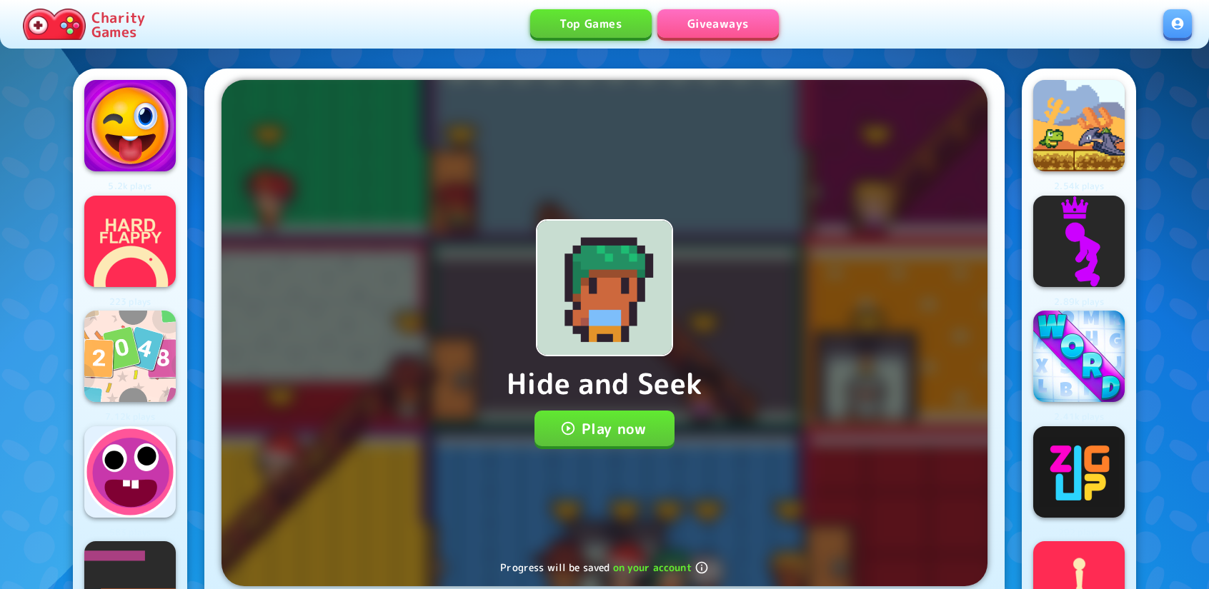
click at [634, 425] on button "Play now" at bounding box center [604, 429] width 141 height 36
